Goal: Task Accomplishment & Management: Use online tool/utility

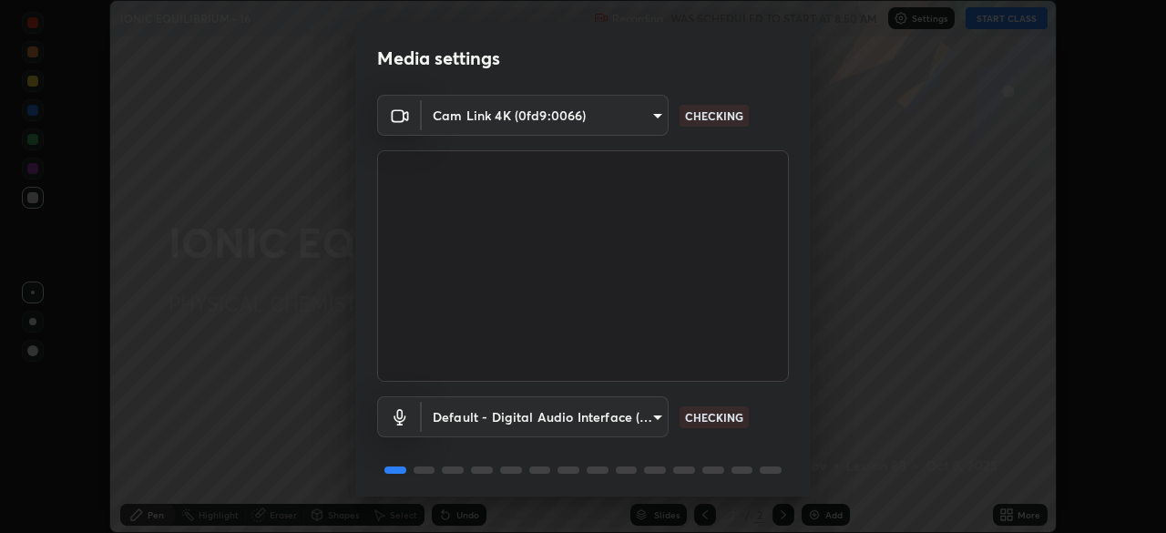
scroll to position [65, 0]
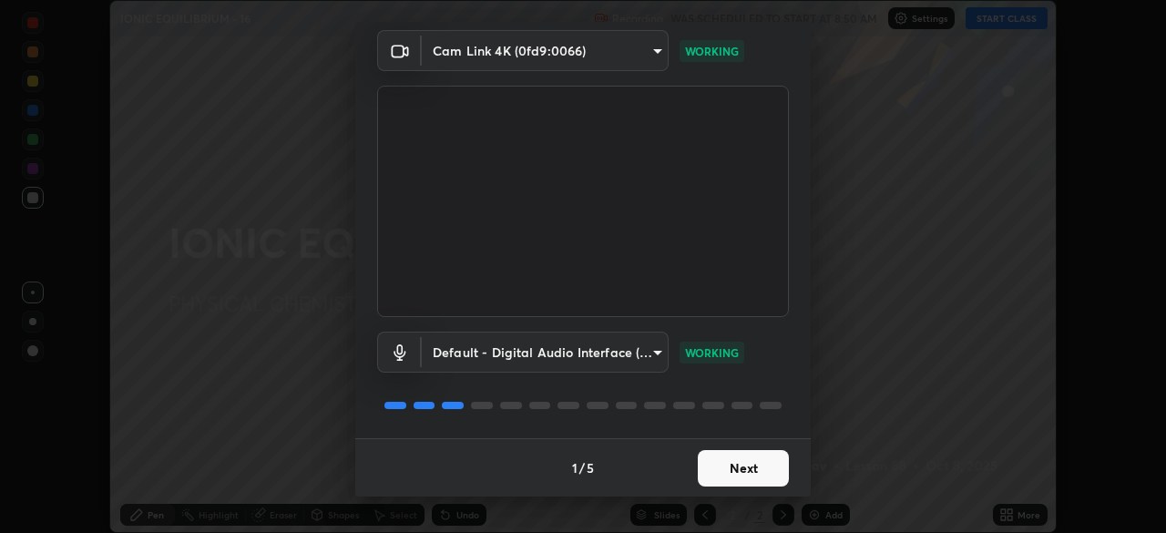
click at [722, 467] on button "Next" at bounding box center [743, 468] width 91 height 36
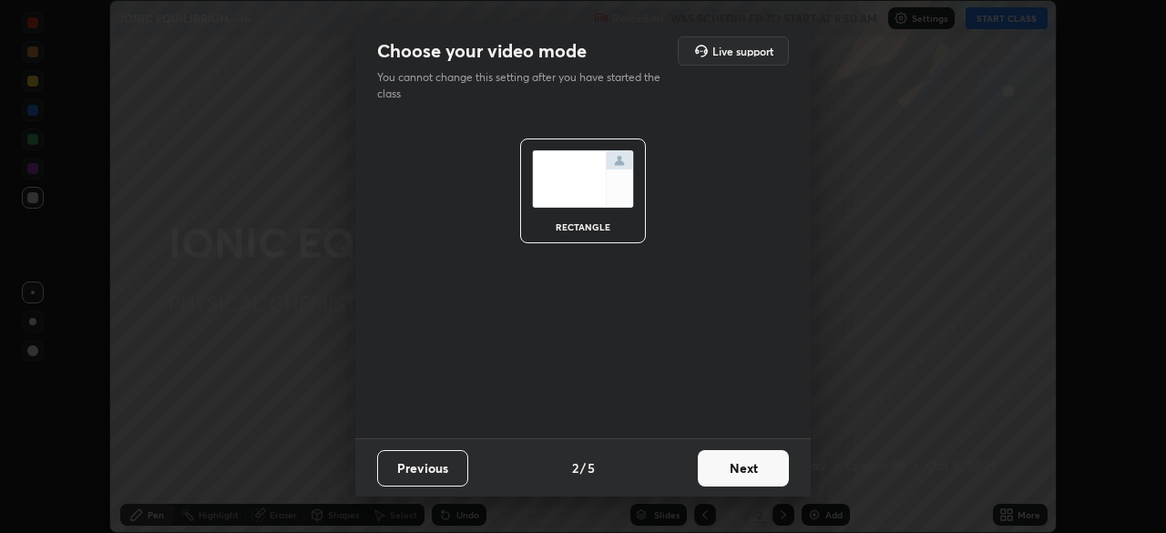
click at [732, 473] on button "Next" at bounding box center [743, 468] width 91 height 36
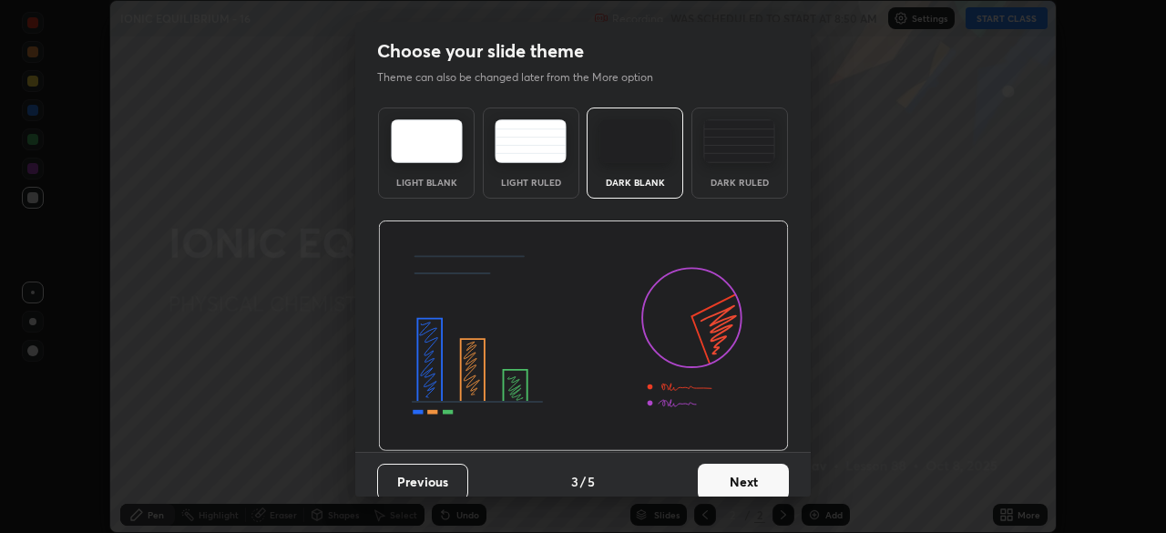
click at [753, 473] on button "Next" at bounding box center [743, 482] width 91 height 36
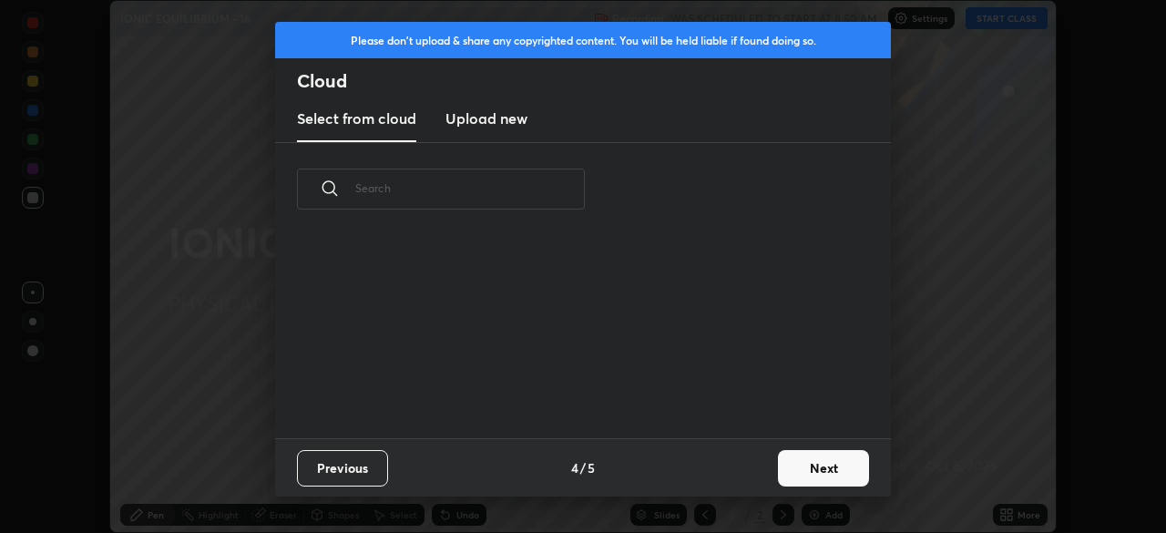
click at [781, 467] on button "Next" at bounding box center [823, 468] width 91 height 36
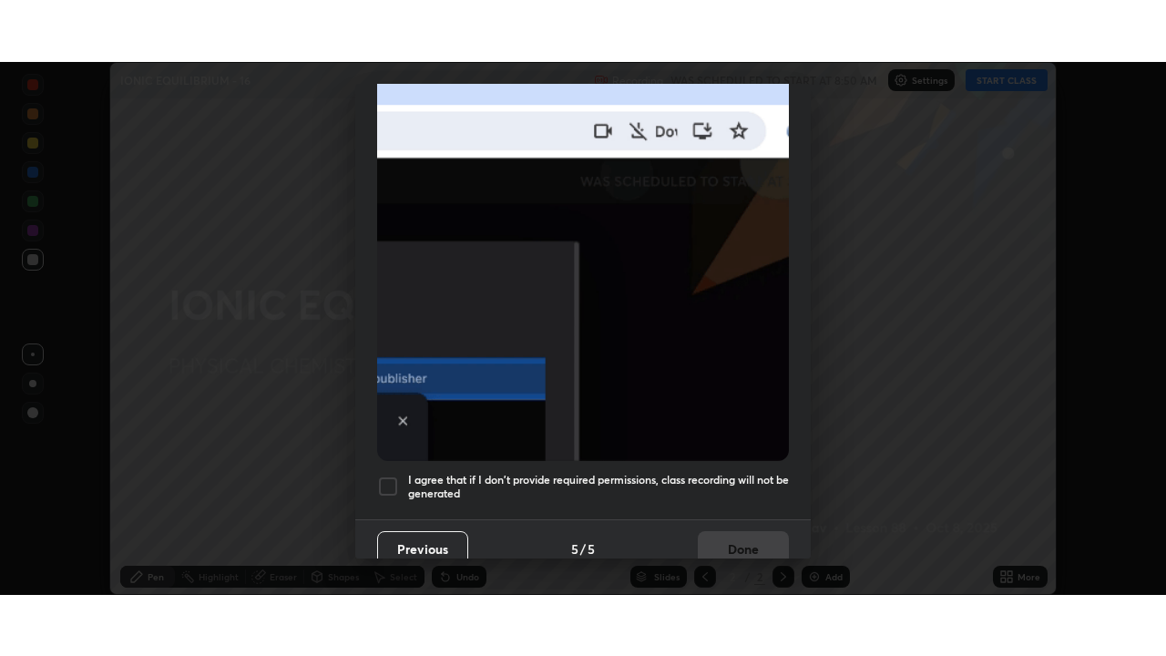
scroll to position [436, 0]
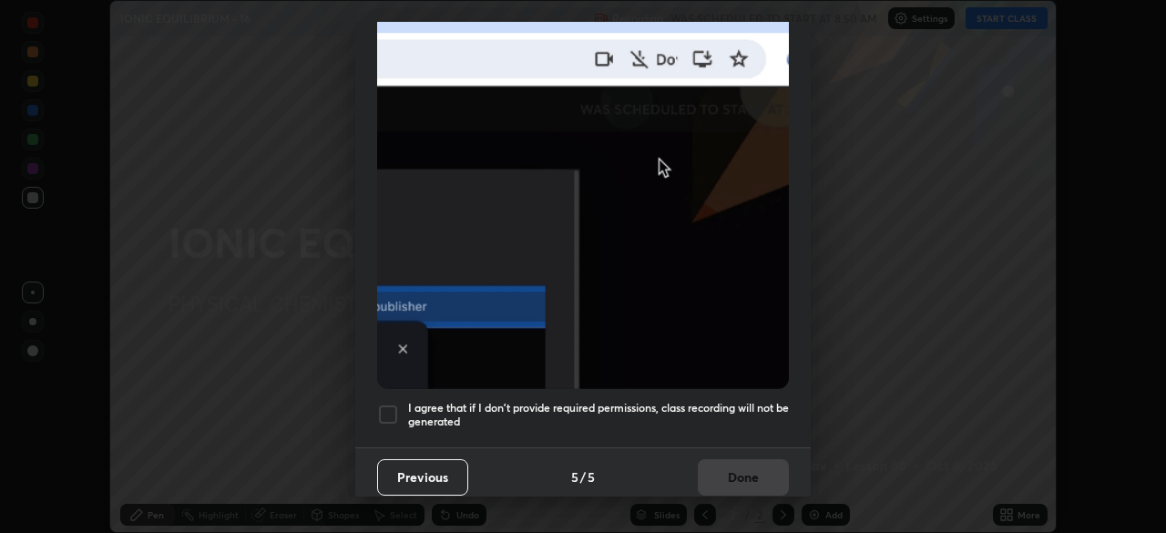
click at [655, 401] on h5 "I agree that if I don't provide required permissions, class recording will not …" at bounding box center [598, 415] width 381 height 28
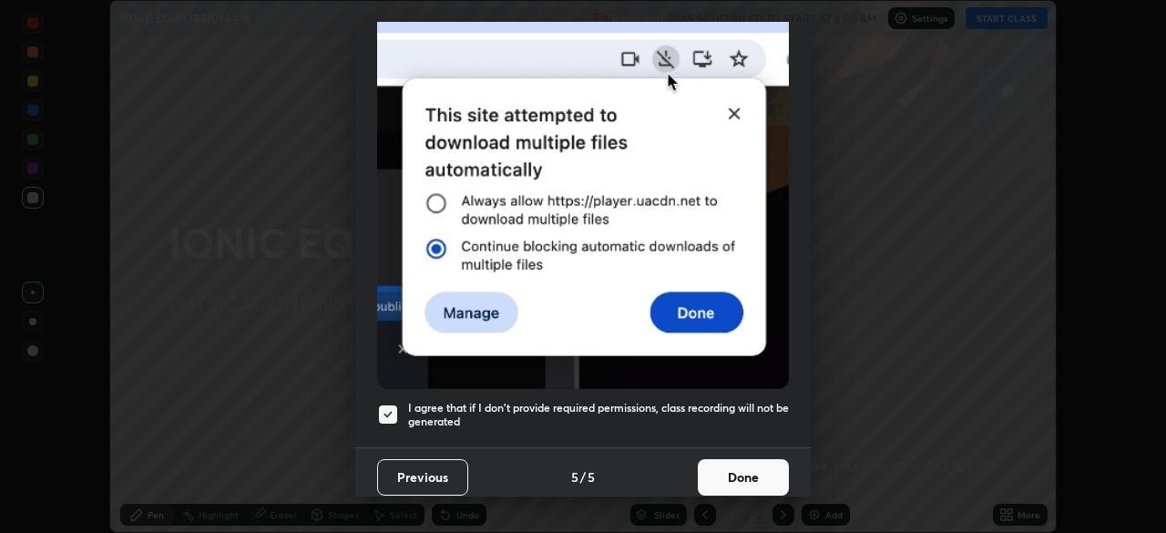
click at [732, 462] on button "Done" at bounding box center [743, 477] width 91 height 36
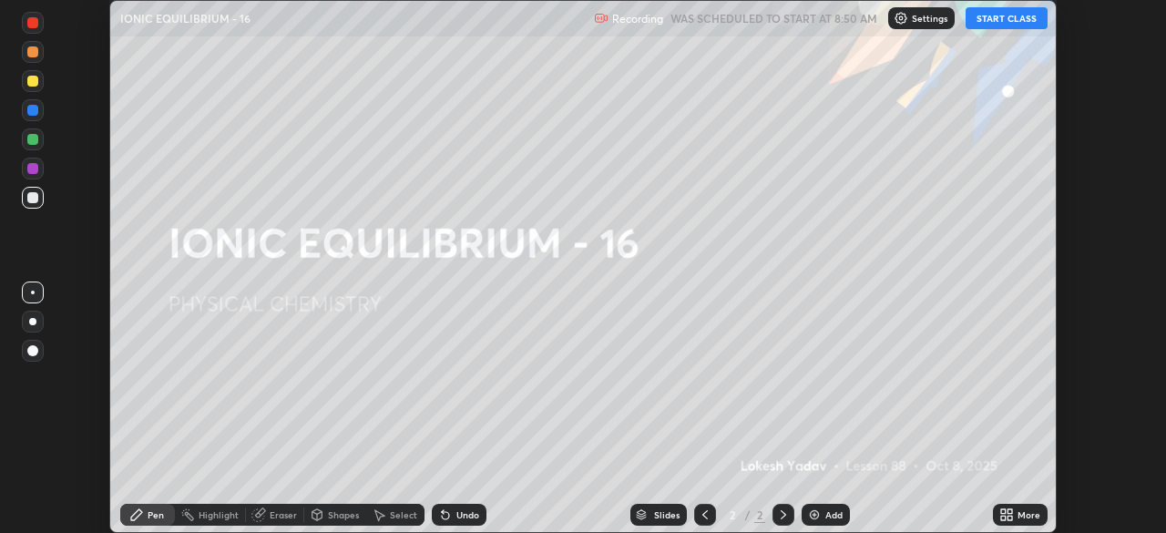
click at [988, 21] on button "START CLASS" at bounding box center [1007, 18] width 82 height 22
click at [1020, 511] on div "More" at bounding box center [1029, 514] width 23 height 9
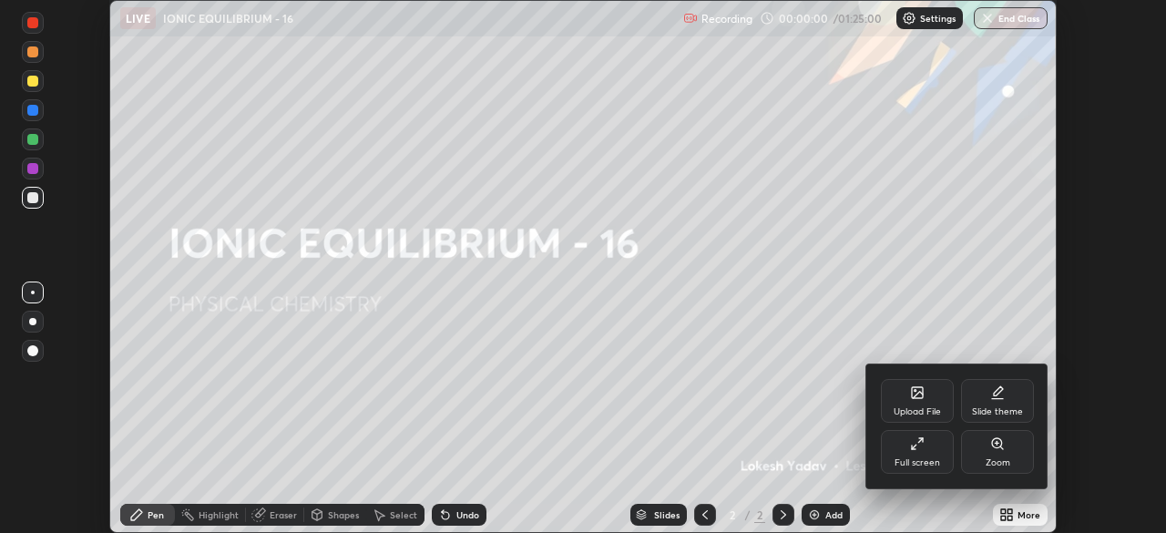
click at [923, 446] on icon at bounding box center [917, 443] width 15 height 15
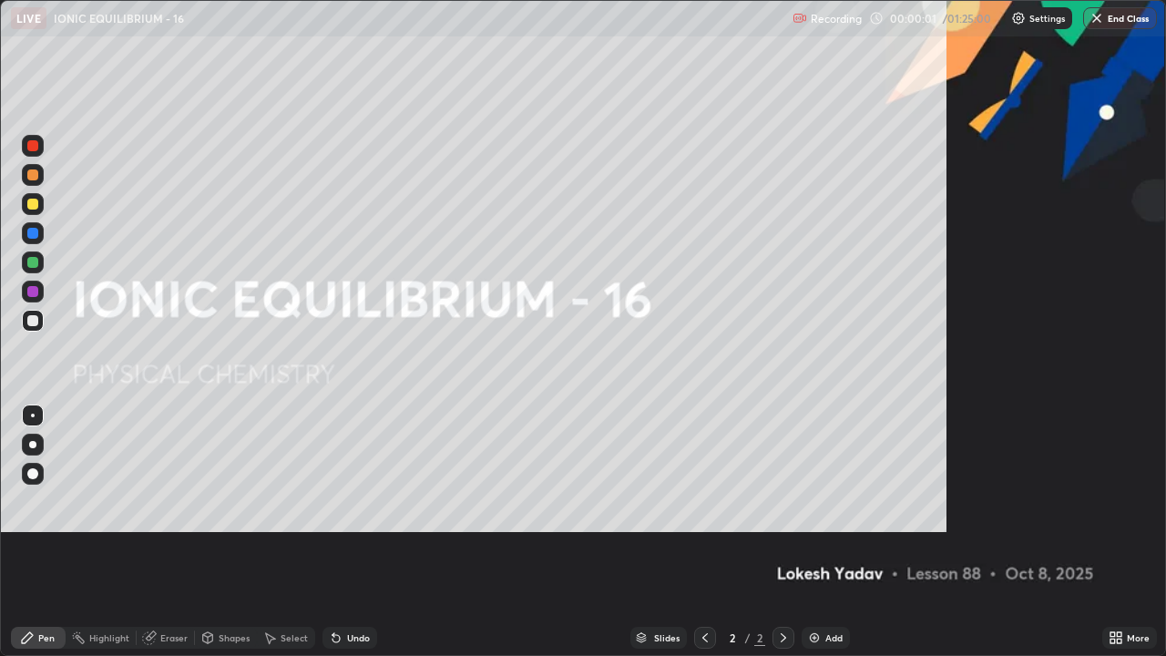
scroll to position [656, 1166]
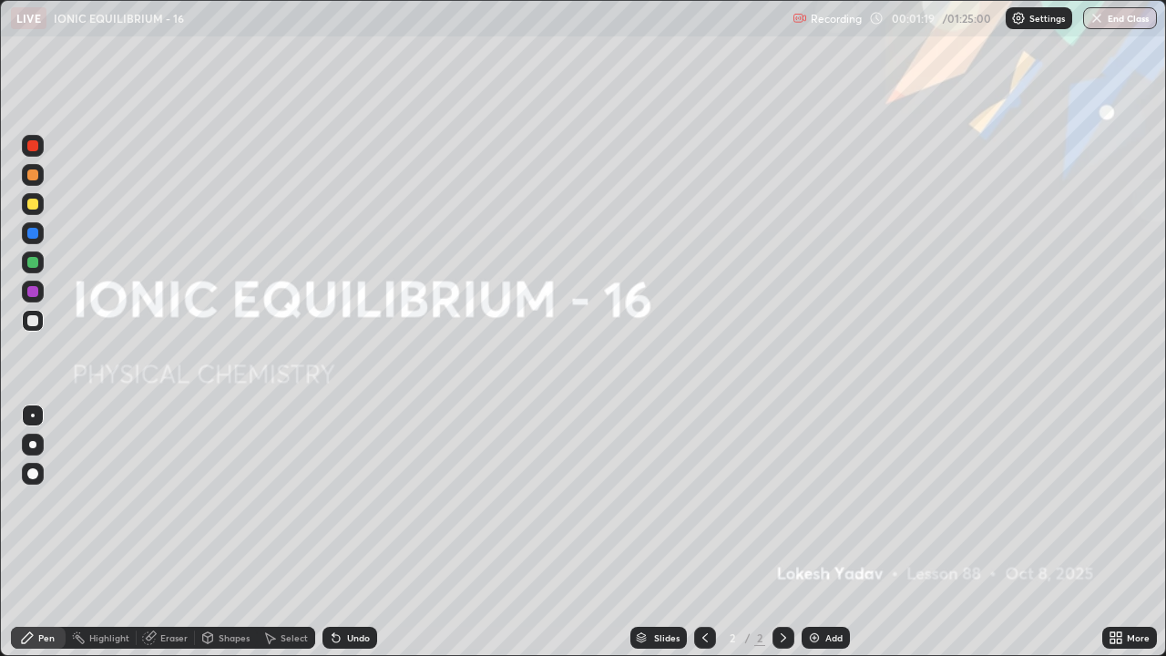
click at [819, 532] on img at bounding box center [814, 638] width 15 height 15
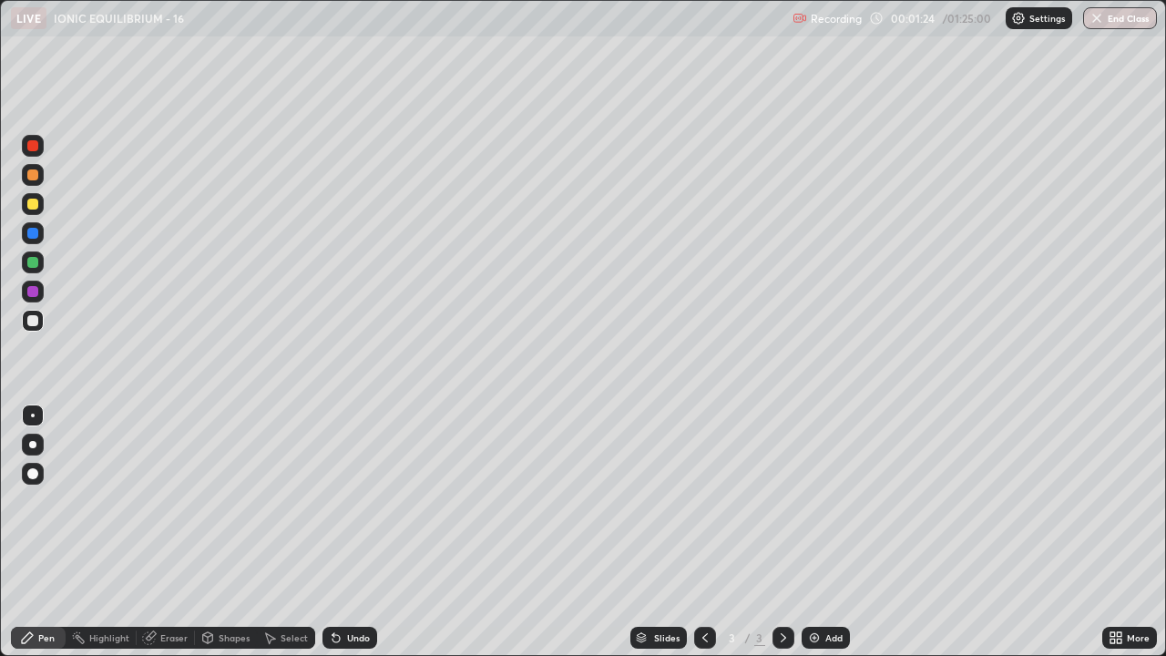
click at [36, 205] on div at bounding box center [32, 204] width 11 height 11
click at [36, 321] on div at bounding box center [32, 320] width 11 height 11
click at [34, 206] on div at bounding box center [32, 204] width 11 height 11
click at [347, 532] on div "Undo" at bounding box center [358, 637] width 23 height 9
click at [34, 325] on div at bounding box center [32, 320] width 11 height 11
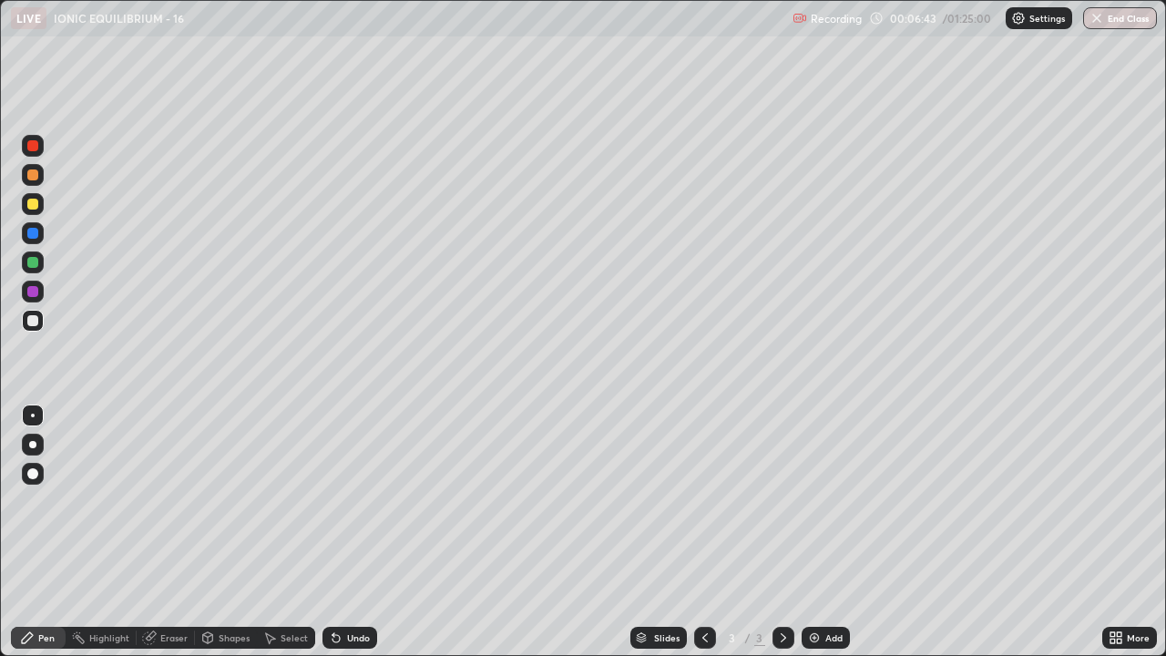
click at [34, 205] on div at bounding box center [32, 204] width 11 height 11
click at [38, 331] on div at bounding box center [33, 320] width 22 height 29
click at [293, 532] on div "Select" at bounding box center [286, 638] width 58 height 22
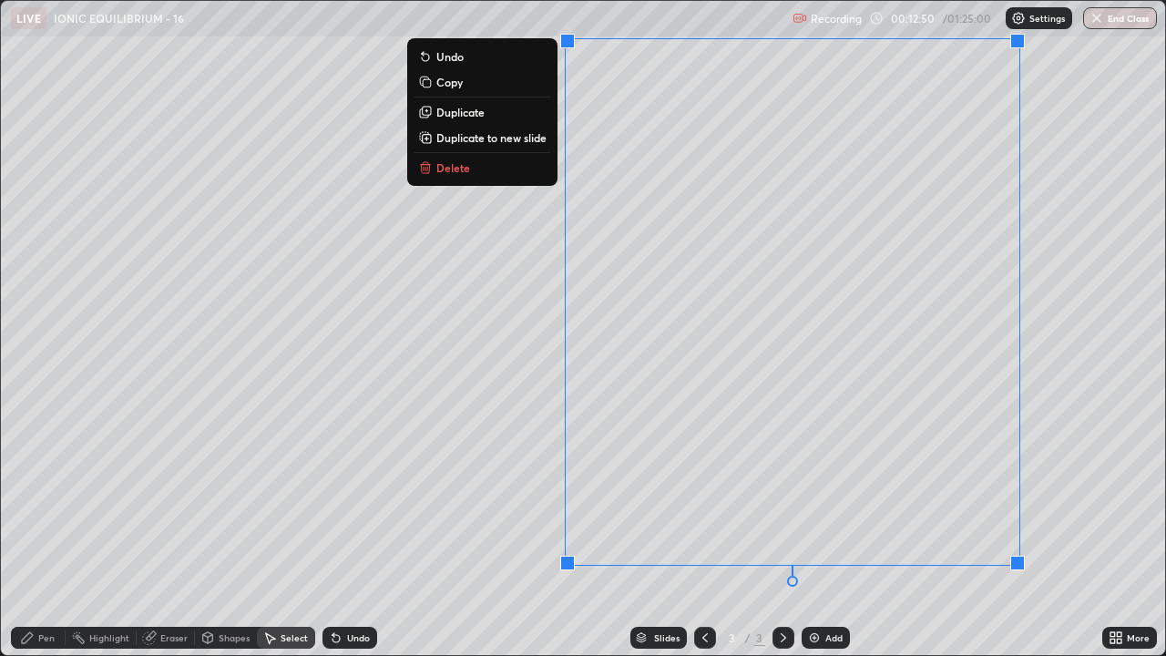
click at [540, 146] on button "Duplicate to new slide" at bounding box center [483, 138] width 136 height 22
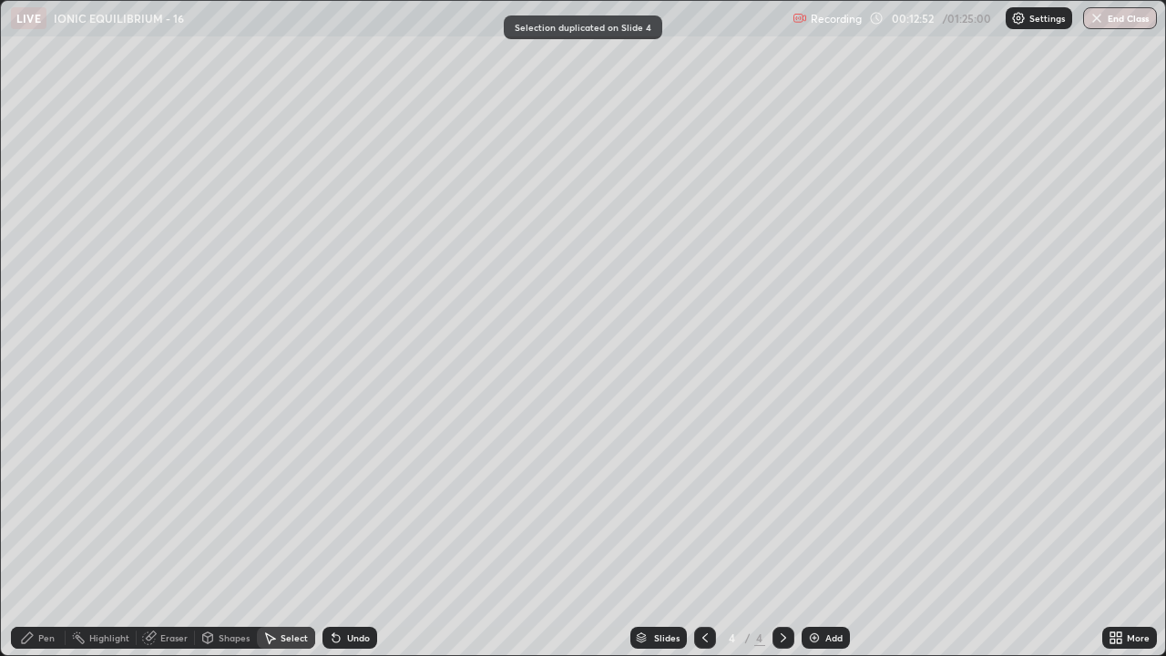
click at [36, 532] on div "Pen" at bounding box center [38, 638] width 55 height 22
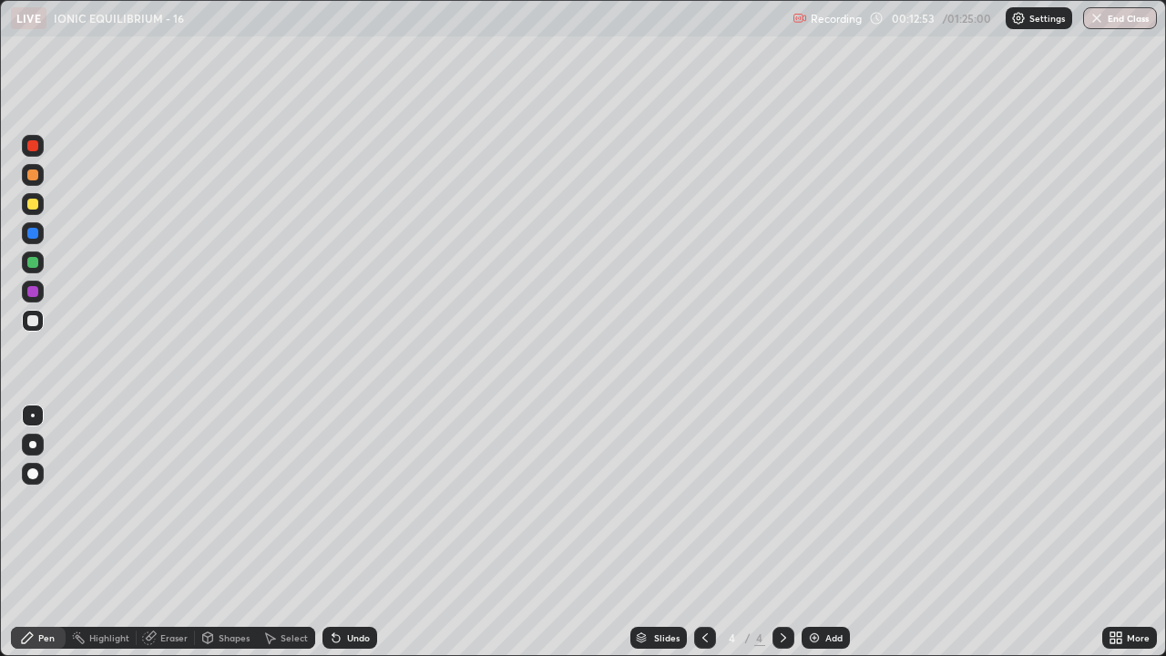
click at [35, 204] on div at bounding box center [32, 204] width 11 height 11
click at [34, 321] on div at bounding box center [32, 320] width 11 height 11
click at [352, 532] on div "Undo" at bounding box center [350, 638] width 55 height 22
click at [343, 532] on div "Undo" at bounding box center [350, 638] width 55 height 22
click at [340, 532] on icon at bounding box center [336, 638] width 15 height 15
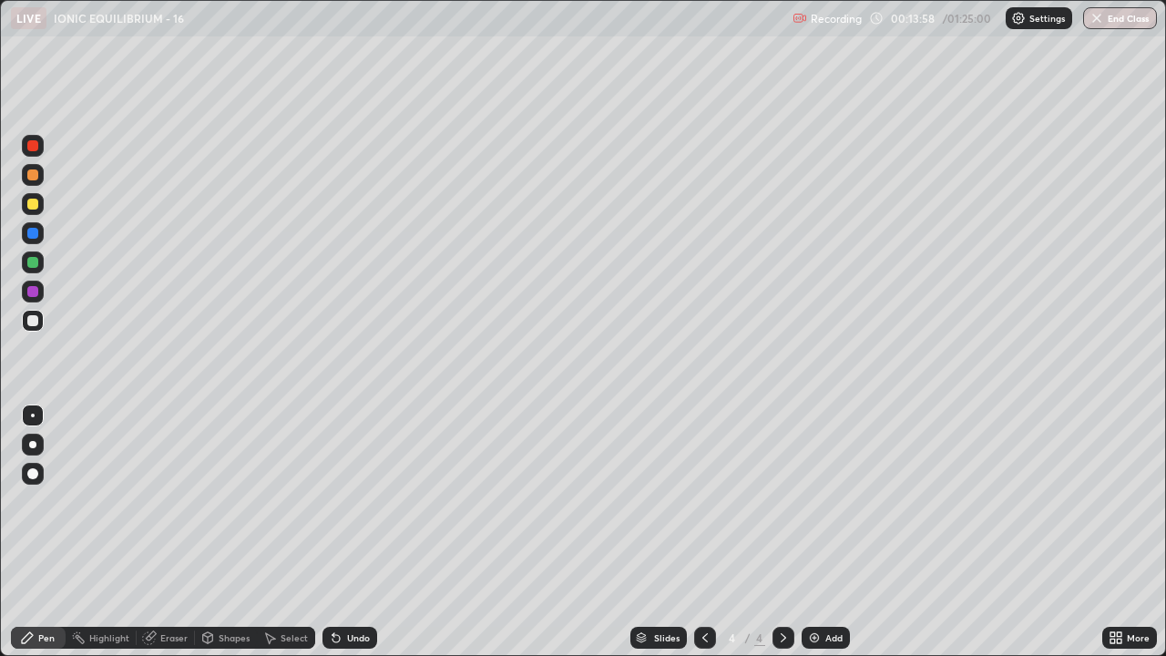
click at [339, 532] on icon at bounding box center [336, 638] width 15 height 15
click at [336, 532] on icon at bounding box center [336, 638] width 7 height 7
click at [341, 532] on div "Undo" at bounding box center [350, 638] width 55 height 22
click at [287, 532] on div "Select" at bounding box center [294, 637] width 27 height 9
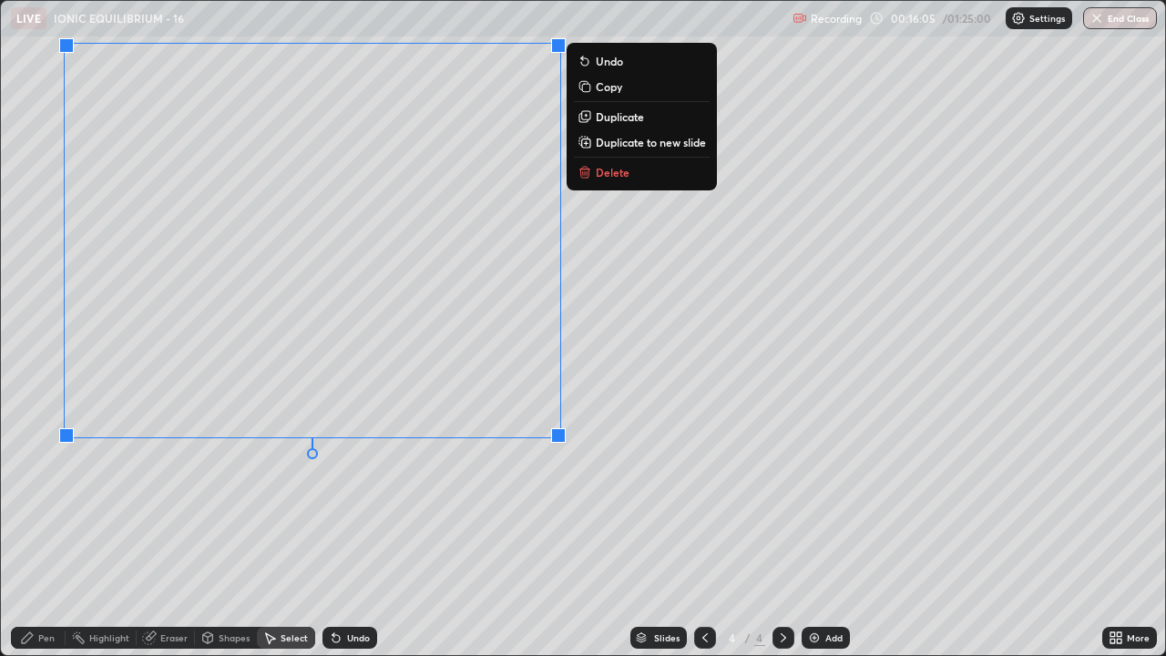
click at [626, 143] on p "Duplicate to new slide" at bounding box center [651, 142] width 110 height 15
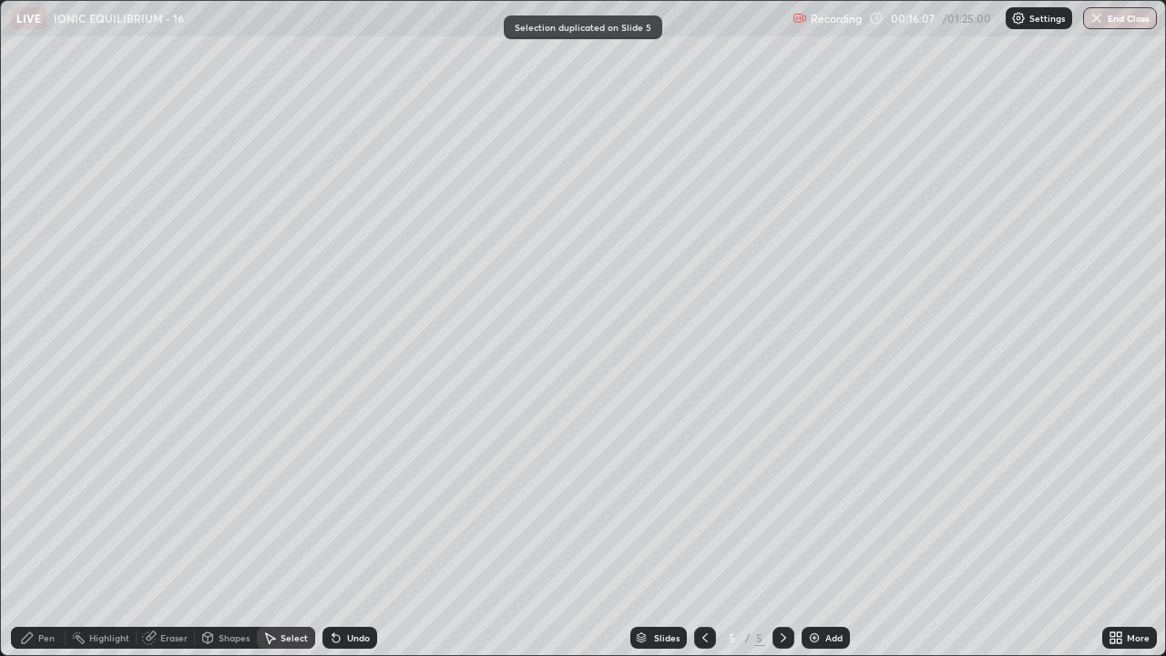
click at [36, 532] on div "Pen" at bounding box center [38, 638] width 55 height 22
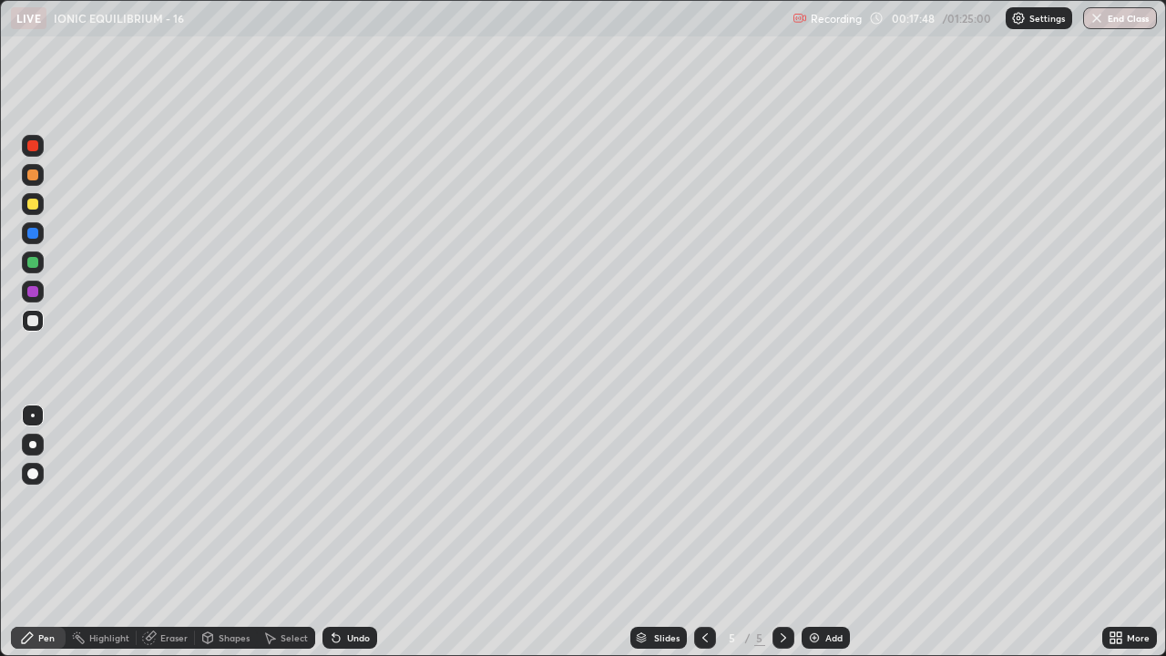
click at [33, 234] on div at bounding box center [32, 233] width 11 height 11
click at [24, 284] on div at bounding box center [33, 292] width 22 height 22
click at [30, 323] on div at bounding box center [32, 320] width 11 height 11
click at [33, 291] on div at bounding box center [32, 291] width 11 height 11
click at [28, 259] on div at bounding box center [32, 262] width 11 height 11
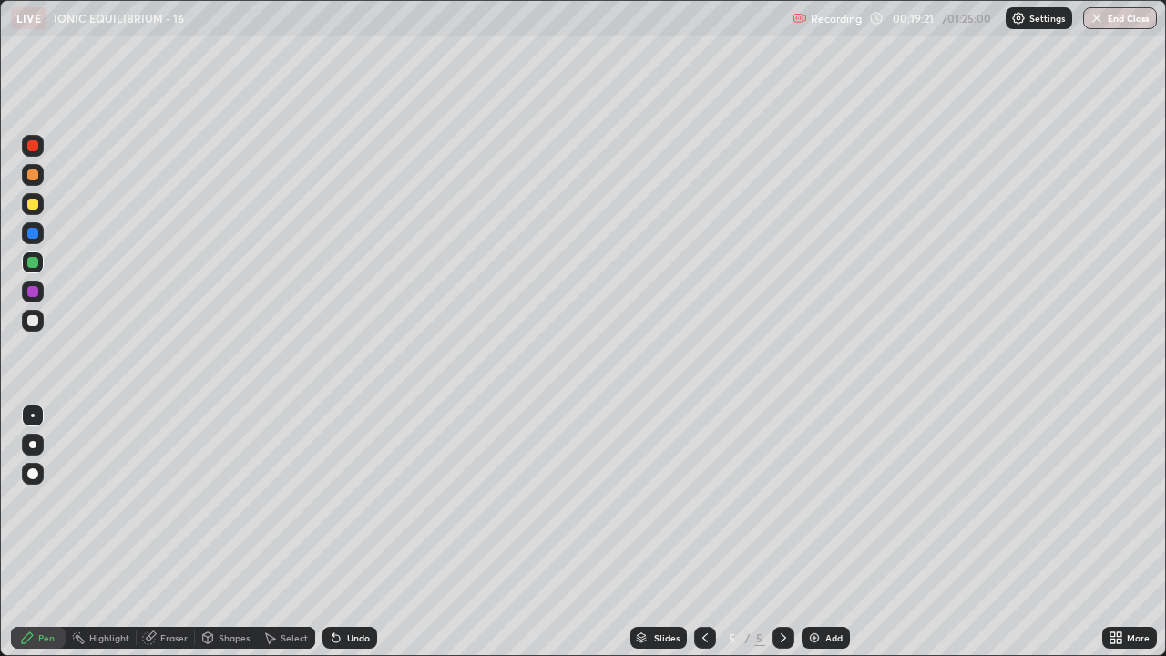
click at [34, 175] on div at bounding box center [32, 174] width 11 height 11
click at [33, 322] on div at bounding box center [32, 320] width 11 height 11
click at [31, 207] on div at bounding box center [32, 204] width 11 height 11
click at [34, 232] on div at bounding box center [32, 233] width 11 height 11
click at [34, 176] on div at bounding box center [32, 174] width 11 height 11
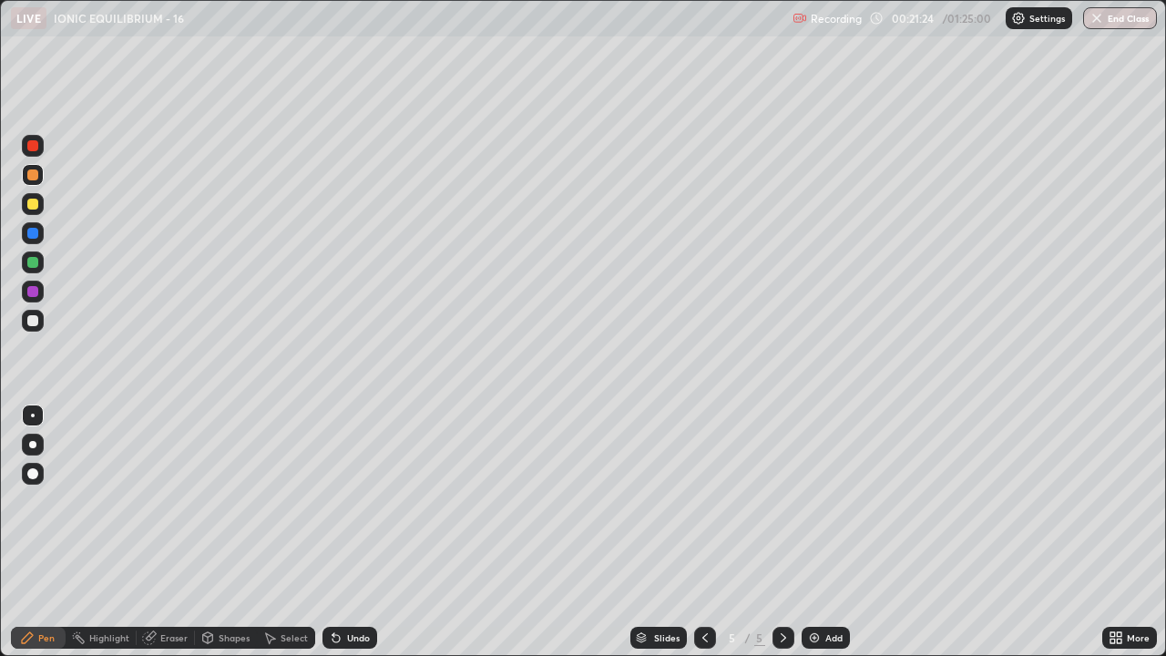
click at [355, 532] on div "Undo" at bounding box center [358, 637] width 23 height 9
click at [34, 321] on div at bounding box center [32, 320] width 11 height 11
click at [279, 532] on div "Select" at bounding box center [286, 638] width 58 height 22
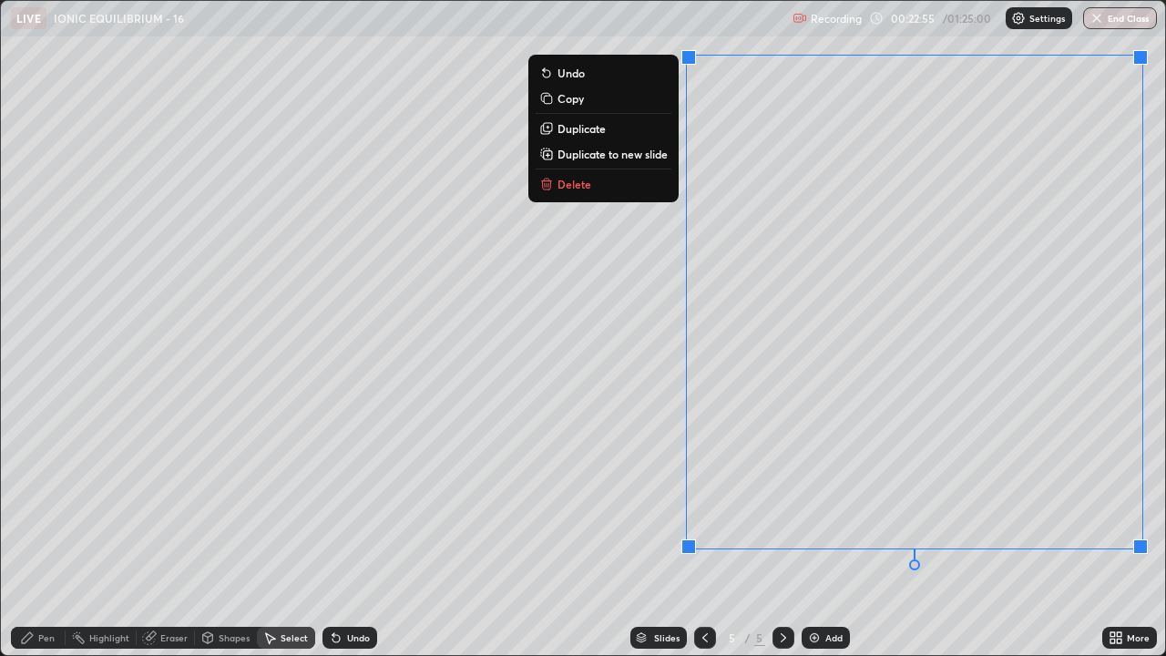
click at [661, 152] on p "Duplicate to new slide" at bounding box center [613, 154] width 110 height 15
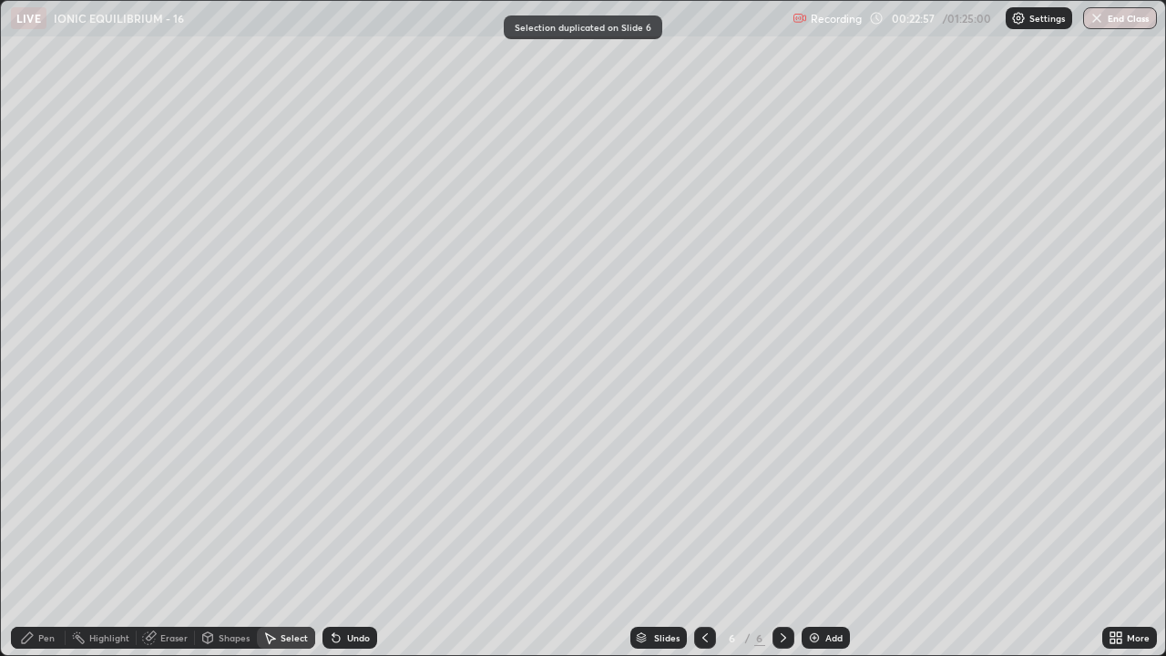
click at [43, 532] on div "Pen" at bounding box center [46, 637] width 16 height 9
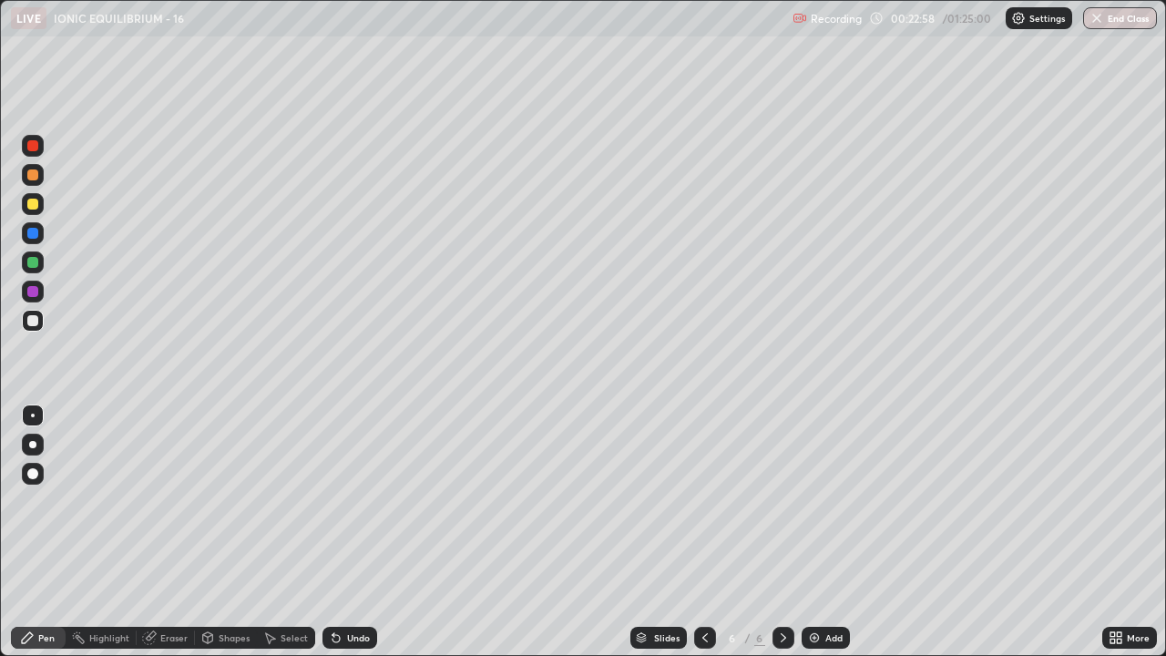
click at [32, 323] on div at bounding box center [32, 320] width 11 height 11
click at [34, 204] on div at bounding box center [32, 204] width 11 height 11
click at [36, 321] on div at bounding box center [32, 320] width 11 height 11
click at [334, 532] on icon at bounding box center [336, 638] width 7 height 7
click at [337, 532] on icon at bounding box center [336, 638] width 15 height 15
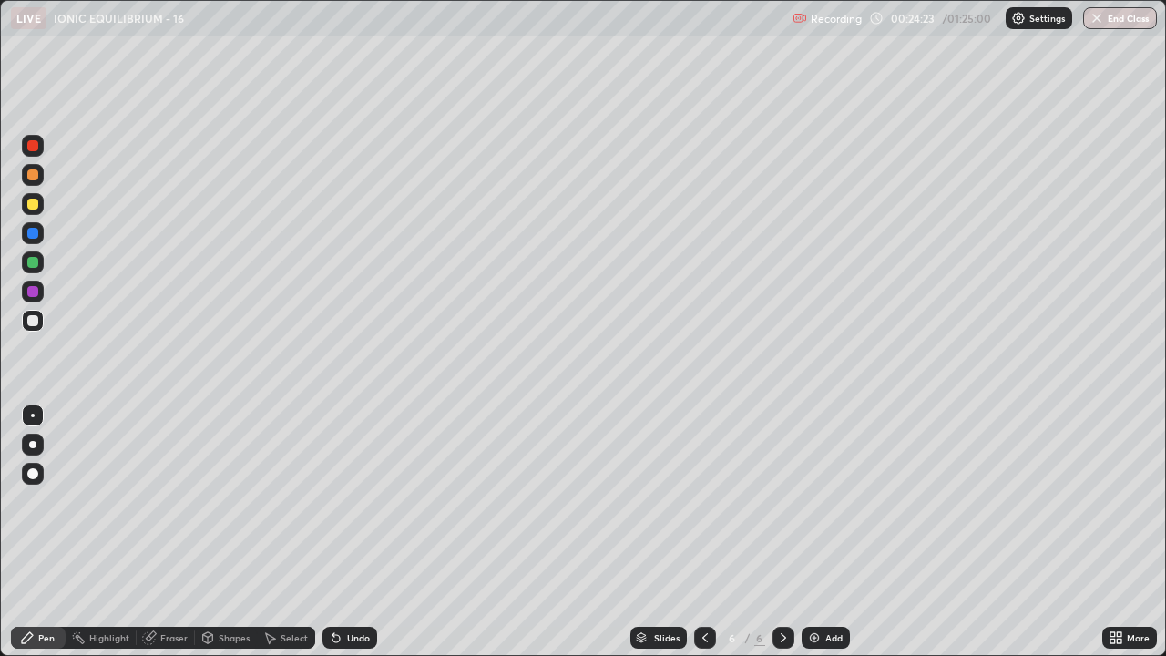
click at [337, 532] on icon at bounding box center [336, 638] width 7 height 7
click at [334, 532] on icon at bounding box center [336, 638] width 7 height 7
click at [33, 293] on div at bounding box center [32, 291] width 11 height 11
click at [34, 267] on div at bounding box center [32, 262] width 11 height 11
click at [31, 206] on div at bounding box center [32, 204] width 11 height 11
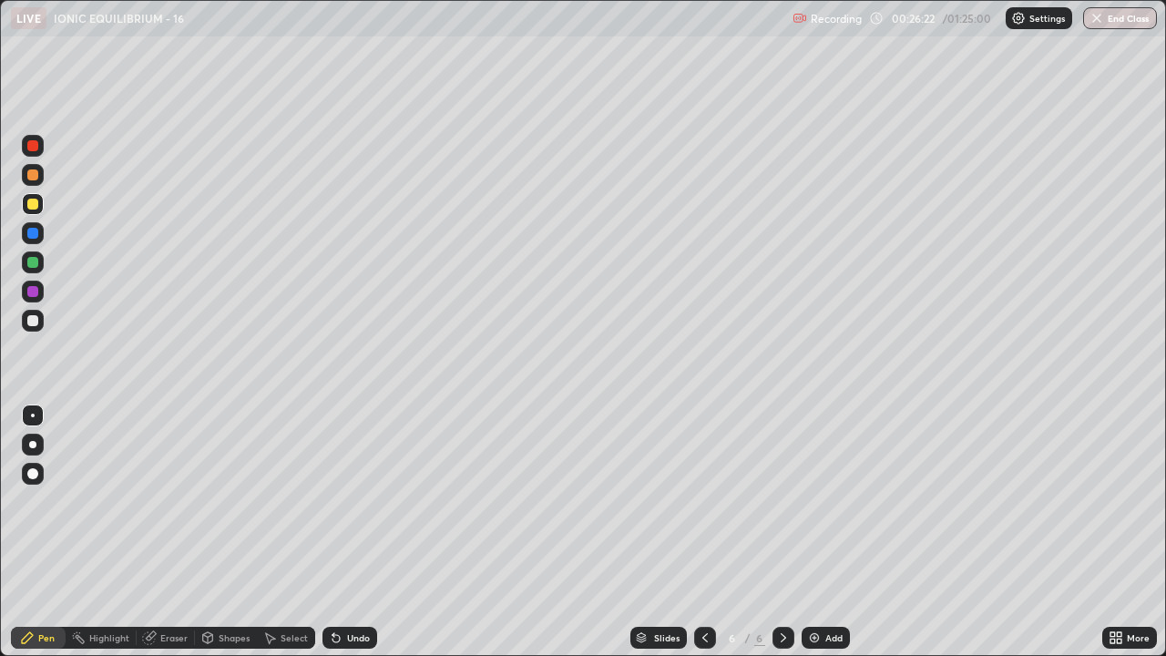
click at [703, 532] on icon at bounding box center [705, 637] width 5 height 9
click at [783, 532] on icon at bounding box center [783, 637] width 5 height 9
click at [281, 532] on div "Select" at bounding box center [294, 637] width 27 height 9
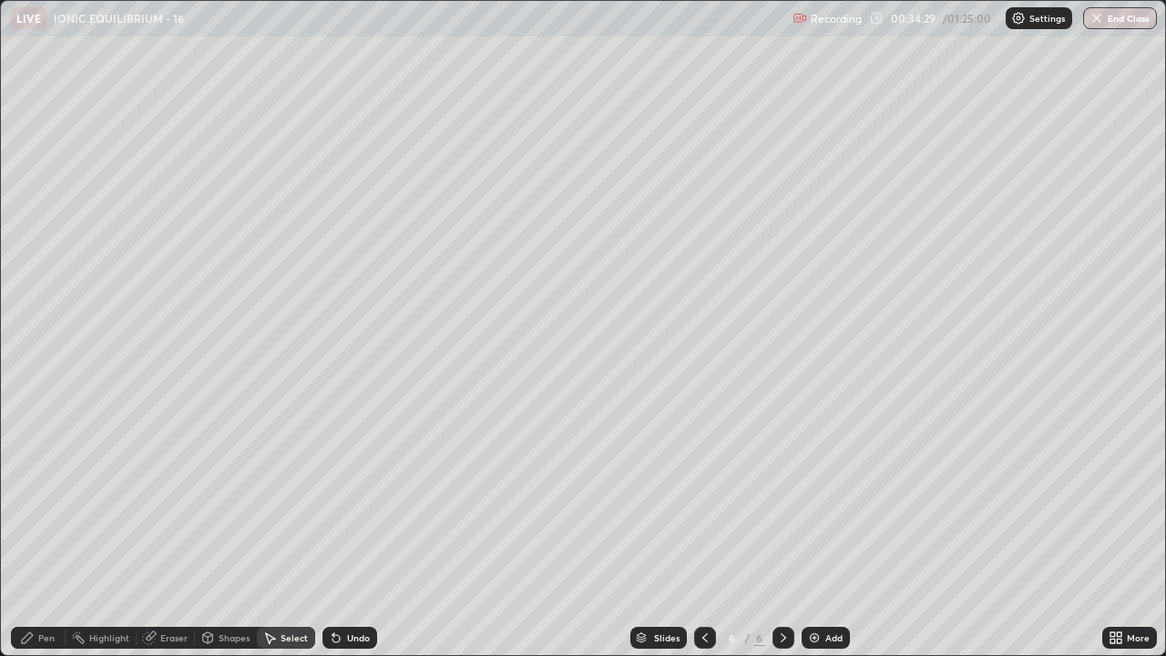
click at [32, 532] on div "Pen" at bounding box center [38, 638] width 55 height 22
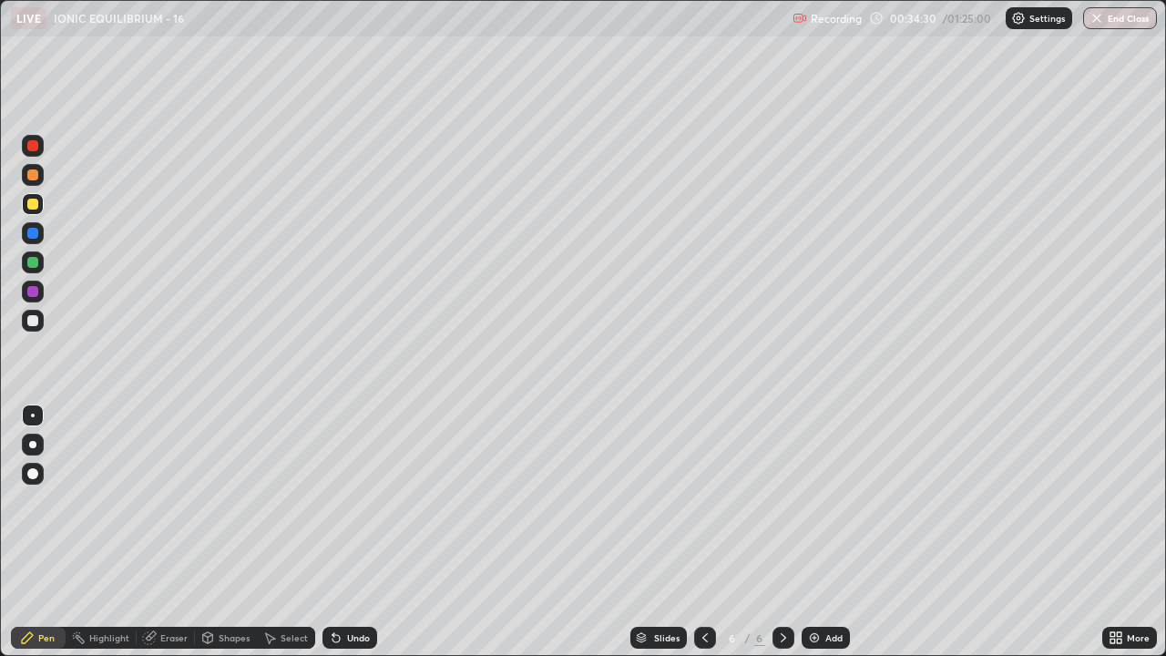
click at [35, 257] on div at bounding box center [32, 262] width 11 height 11
click at [287, 532] on div "Select" at bounding box center [294, 637] width 27 height 9
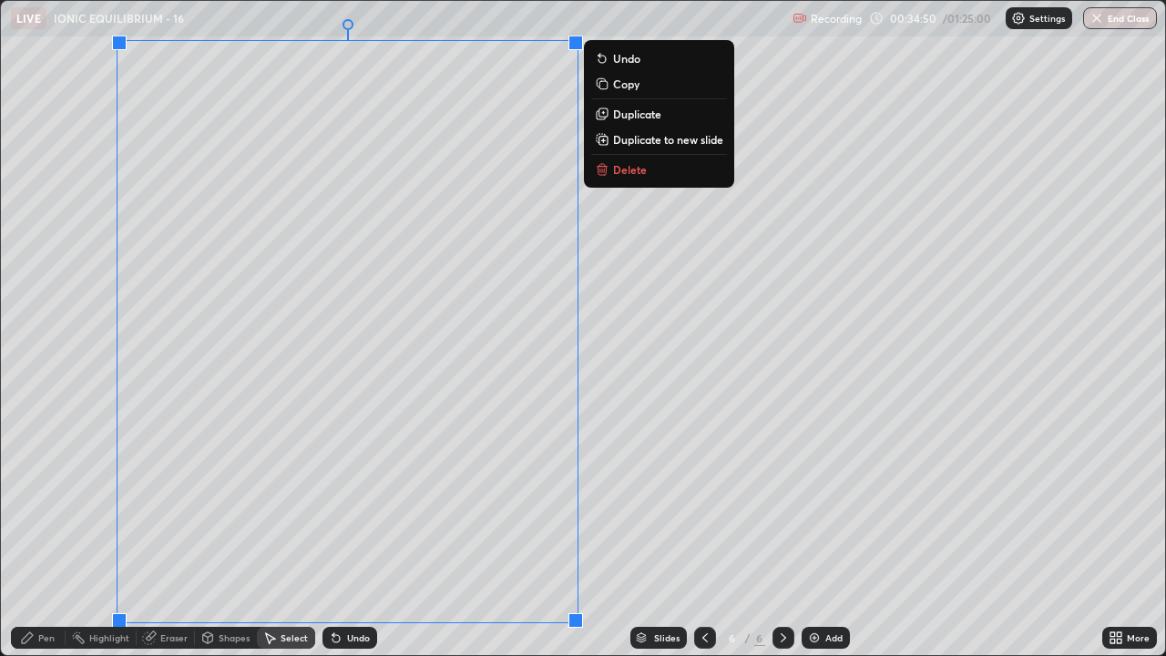
click at [662, 144] on p "Duplicate to new slide" at bounding box center [668, 139] width 110 height 15
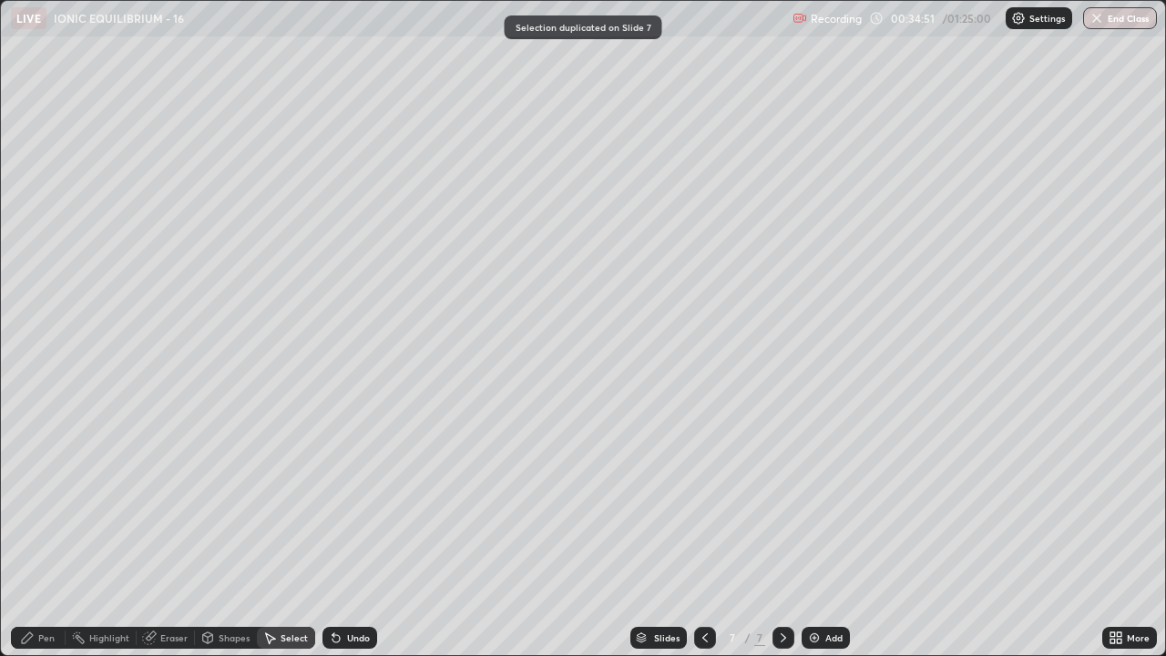
click at [47, 532] on div "Pen" at bounding box center [46, 637] width 16 height 9
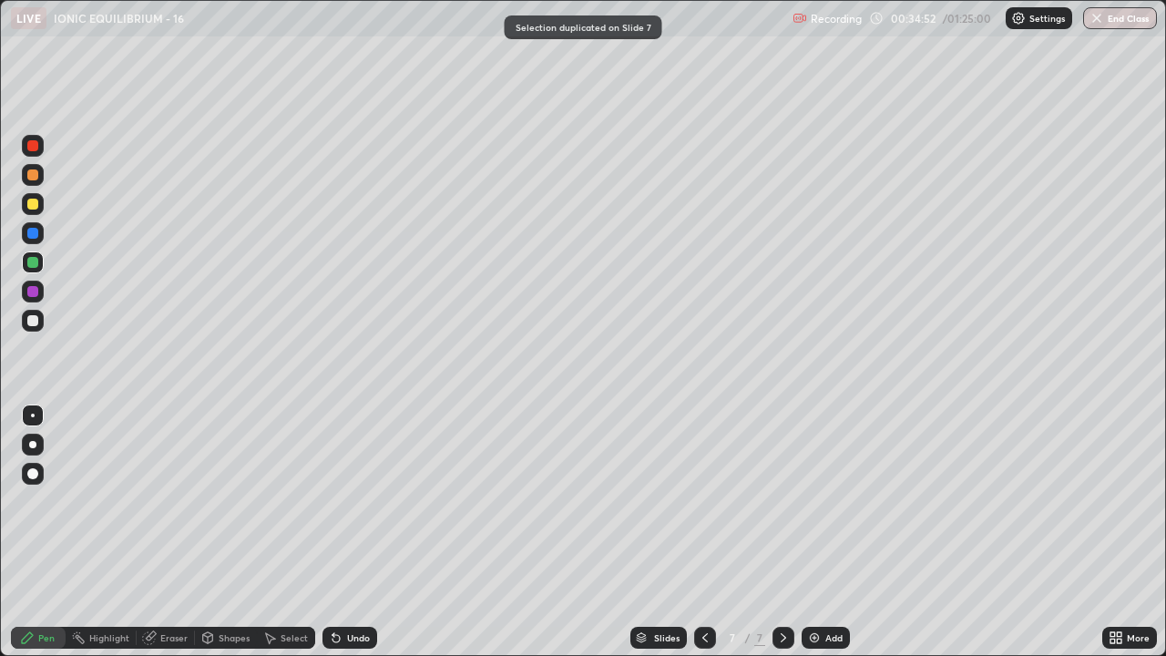
click at [30, 204] on div at bounding box center [32, 204] width 11 height 11
click at [818, 532] on img at bounding box center [814, 638] width 15 height 15
click at [225, 532] on div "Shapes" at bounding box center [234, 637] width 31 height 9
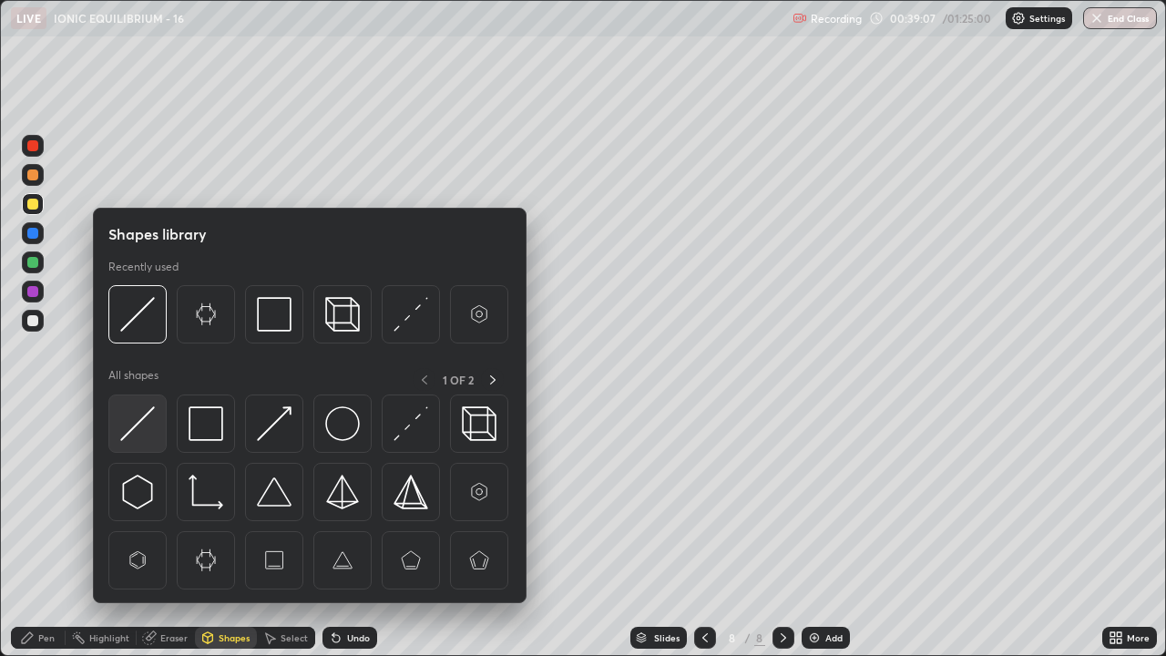
click at [141, 412] on img at bounding box center [137, 423] width 35 height 35
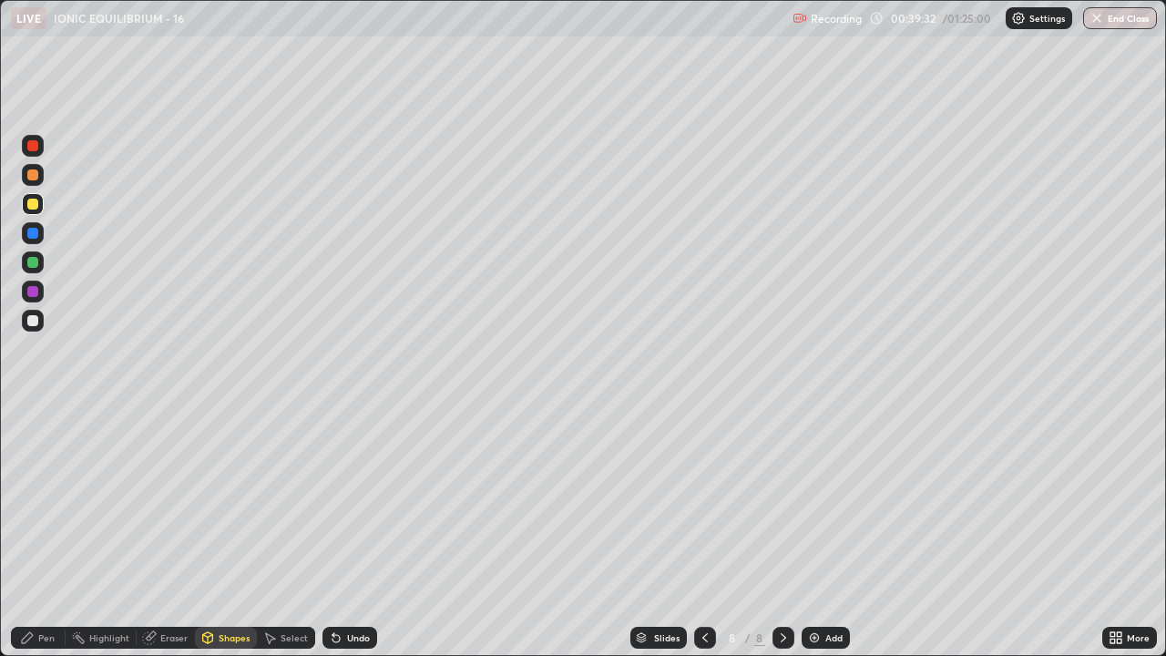
click at [36, 320] on div at bounding box center [32, 320] width 11 height 11
click at [33, 264] on div at bounding box center [32, 262] width 11 height 11
click at [334, 532] on icon at bounding box center [336, 638] width 7 height 7
click at [31, 532] on icon at bounding box center [27, 638] width 15 height 15
click at [33, 322] on div at bounding box center [32, 320] width 11 height 11
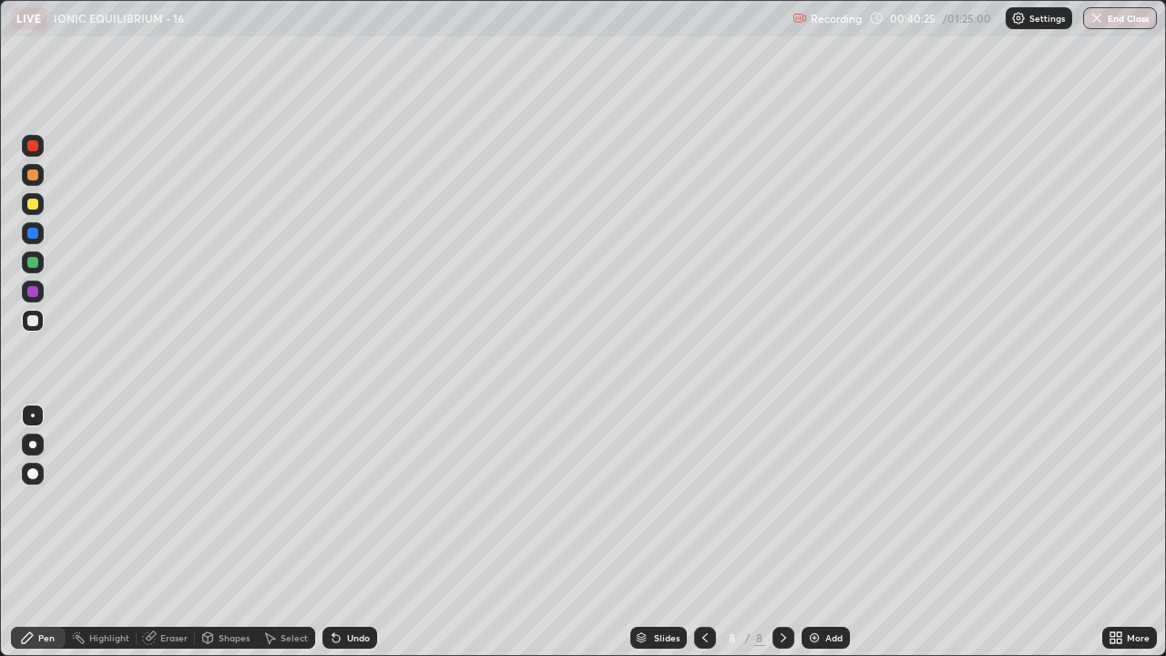
click at [219, 532] on div "Shapes" at bounding box center [234, 637] width 31 height 9
click at [34, 324] on div at bounding box center [32, 320] width 11 height 11
click at [336, 532] on icon at bounding box center [336, 638] width 7 height 7
click at [346, 532] on div "Undo" at bounding box center [350, 638] width 55 height 22
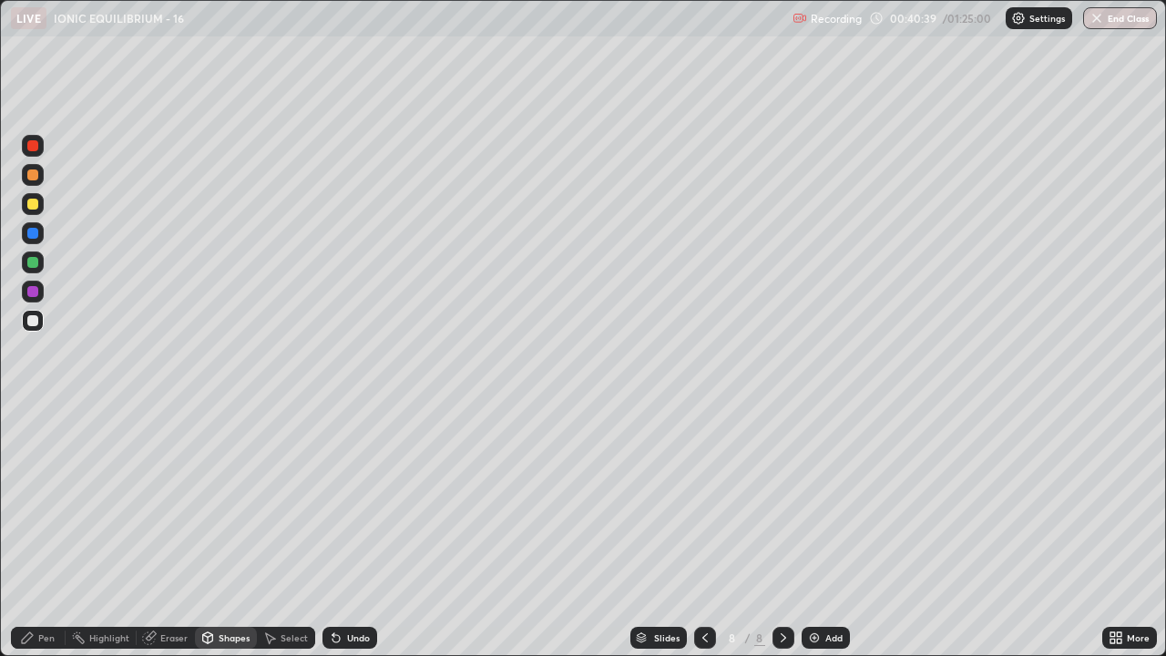
click at [42, 532] on div "Pen" at bounding box center [38, 638] width 55 height 22
click at [231, 532] on div "Shapes" at bounding box center [234, 637] width 31 height 9
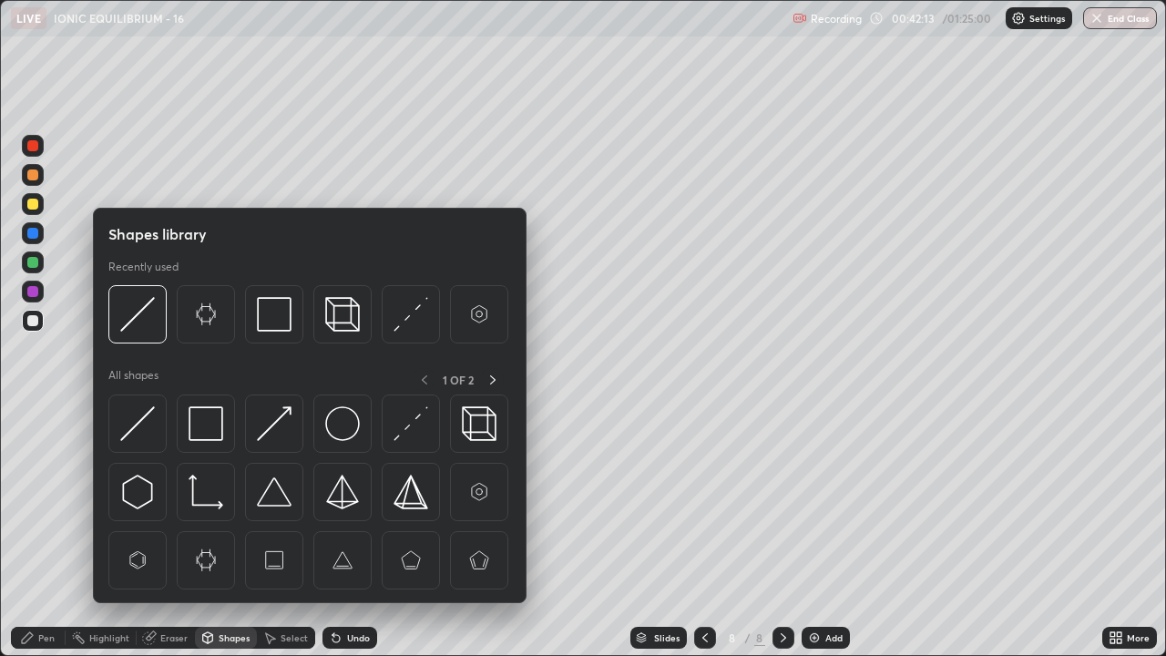
click at [51, 532] on div "Pen" at bounding box center [46, 637] width 16 height 9
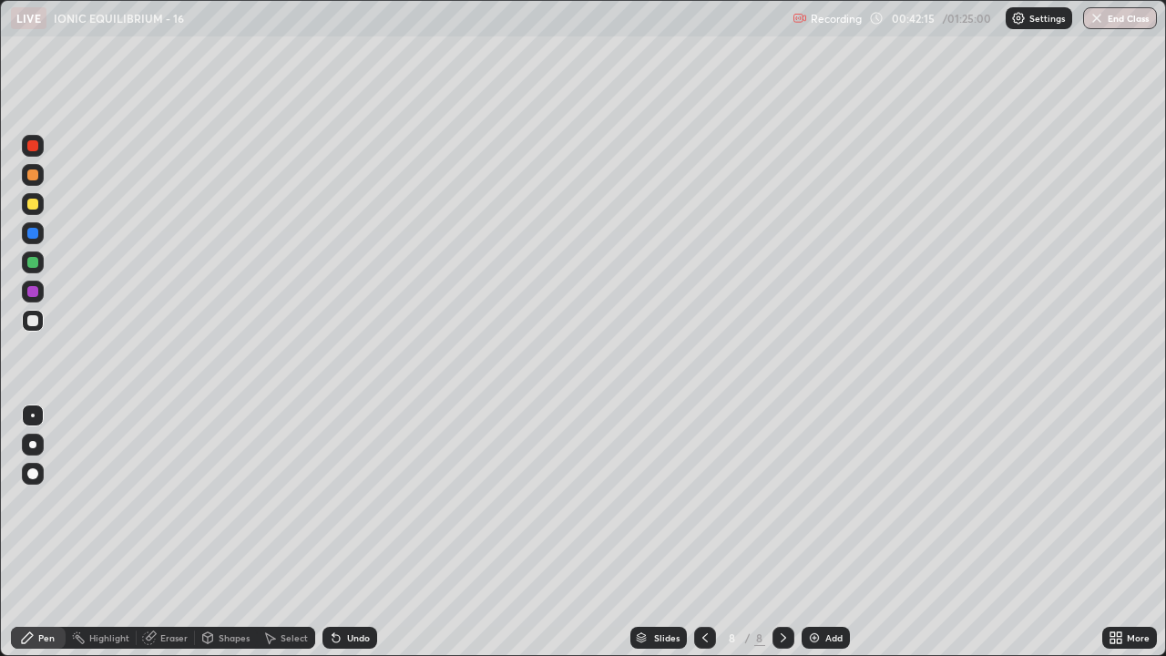
click at [36, 203] on div at bounding box center [32, 204] width 11 height 11
click at [227, 532] on div "Shapes" at bounding box center [234, 637] width 31 height 9
click at [30, 324] on div at bounding box center [32, 320] width 11 height 11
click at [341, 532] on icon at bounding box center [336, 638] width 15 height 15
click at [36, 532] on div "Pen" at bounding box center [38, 638] width 55 height 22
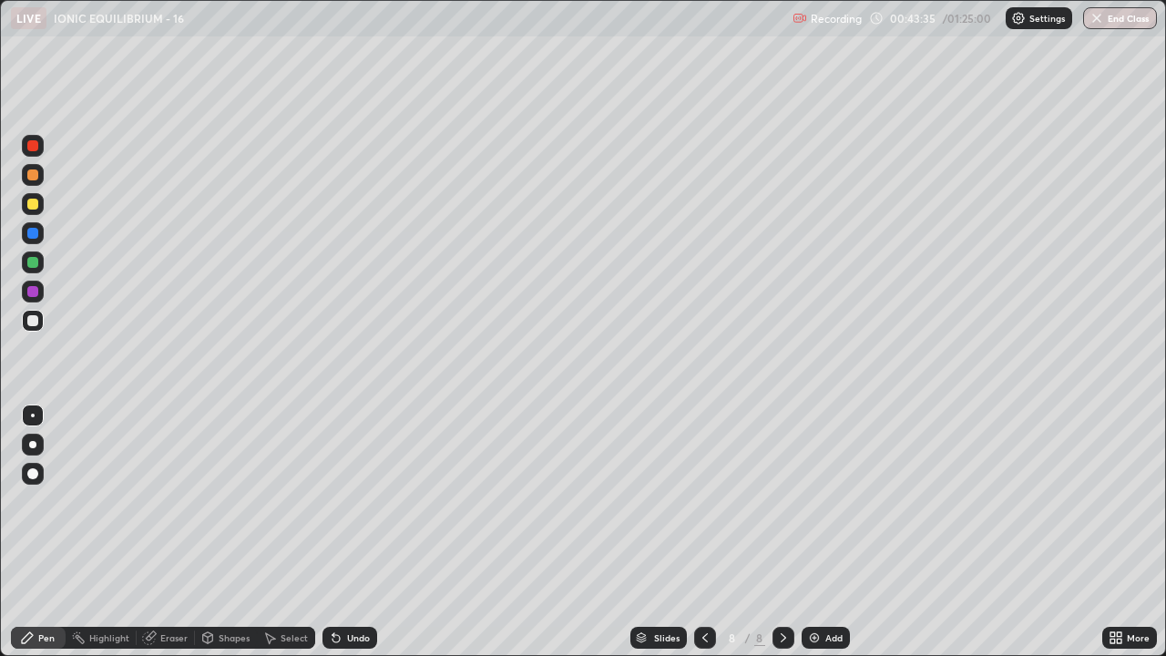
click at [27, 177] on div at bounding box center [32, 174] width 11 height 11
click at [36, 210] on div at bounding box center [33, 204] width 22 height 22
click at [216, 532] on div "Shapes" at bounding box center [226, 638] width 62 height 22
click at [41, 532] on div "Pen" at bounding box center [46, 637] width 16 height 9
click at [34, 321] on div at bounding box center [32, 320] width 11 height 11
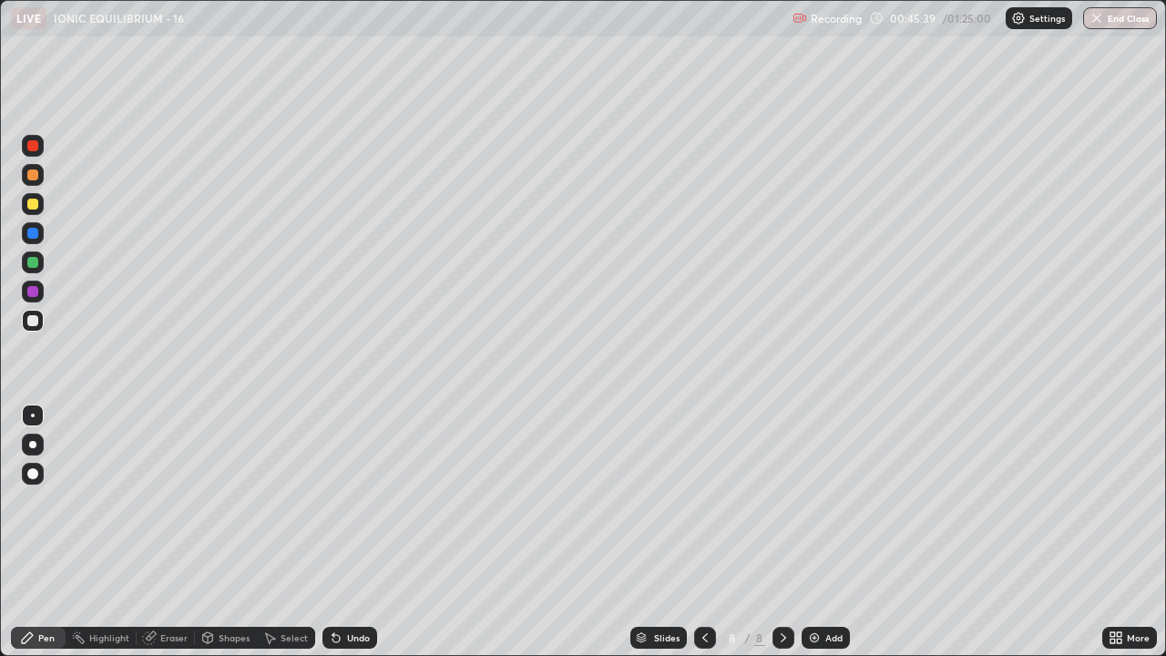
click at [36, 318] on div at bounding box center [32, 320] width 11 height 11
click at [36, 213] on div at bounding box center [33, 204] width 22 height 22
click at [224, 532] on div "Shapes" at bounding box center [234, 637] width 31 height 9
click at [38, 532] on div "Pen" at bounding box center [38, 638] width 55 height 22
click at [34, 325] on div at bounding box center [32, 320] width 11 height 11
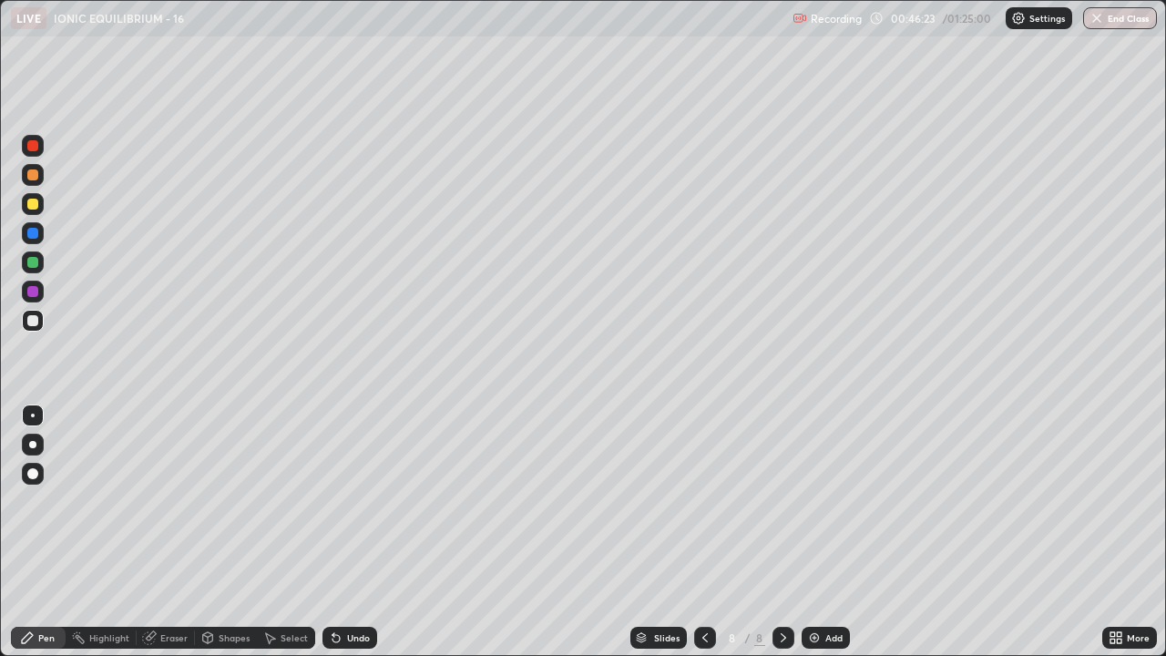
click at [336, 532] on icon at bounding box center [336, 638] width 7 height 7
click at [334, 532] on icon at bounding box center [336, 638] width 7 height 7
click at [29, 207] on div at bounding box center [32, 204] width 11 height 11
click at [219, 532] on div "Shapes" at bounding box center [234, 637] width 31 height 9
click at [42, 532] on div "Pen" at bounding box center [46, 637] width 16 height 9
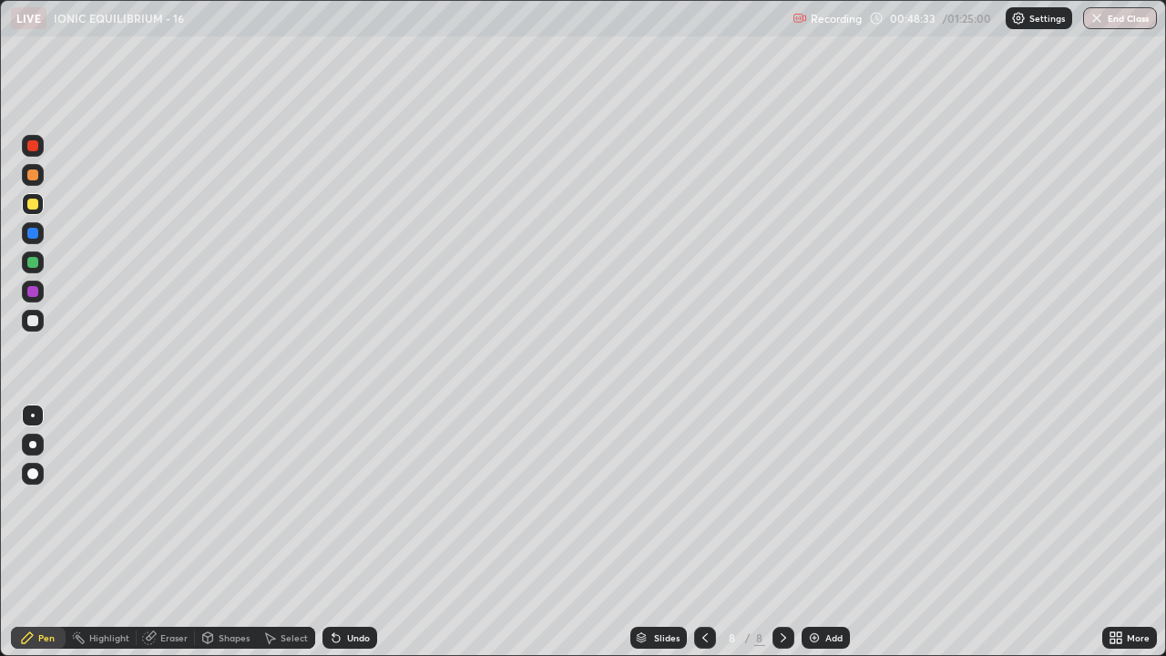
click at [35, 322] on div at bounding box center [32, 320] width 11 height 11
click at [28, 263] on div at bounding box center [32, 262] width 11 height 11
click at [34, 236] on div at bounding box center [32, 233] width 11 height 11
click at [816, 532] on img at bounding box center [814, 638] width 15 height 15
click at [34, 200] on div at bounding box center [32, 204] width 11 height 11
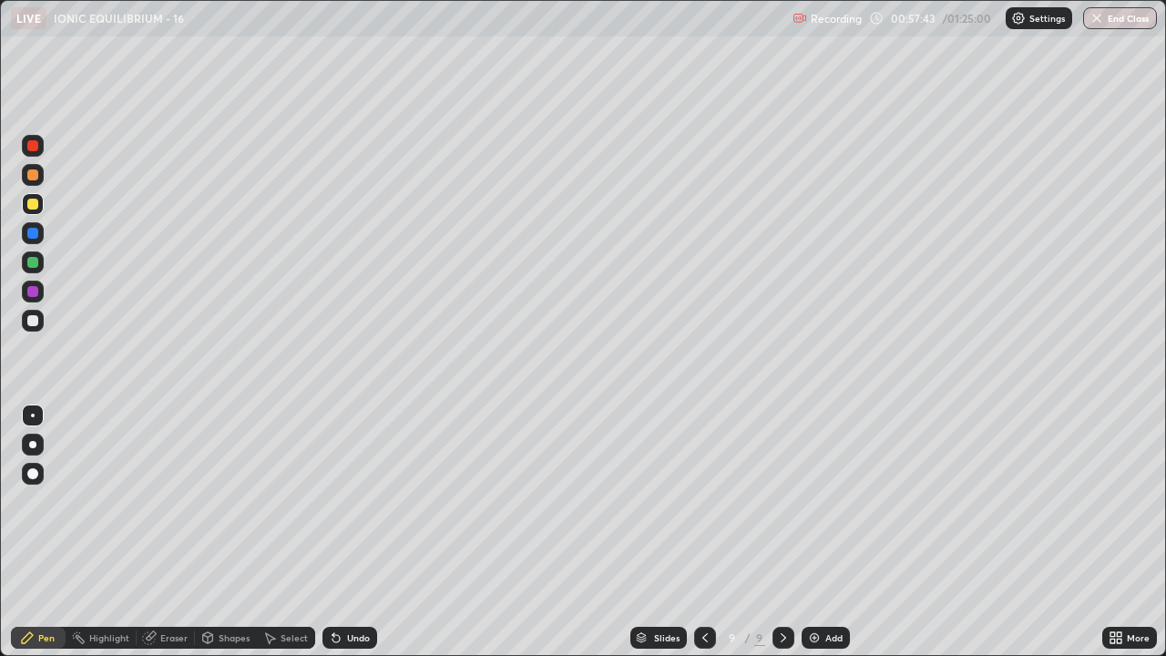
click at [39, 321] on div at bounding box center [33, 321] width 22 height 22
click at [32, 209] on div at bounding box center [32, 204] width 11 height 11
click at [31, 322] on div at bounding box center [32, 320] width 11 height 11
click at [30, 205] on div at bounding box center [32, 204] width 11 height 11
click at [364, 532] on div "Undo" at bounding box center [358, 637] width 23 height 9
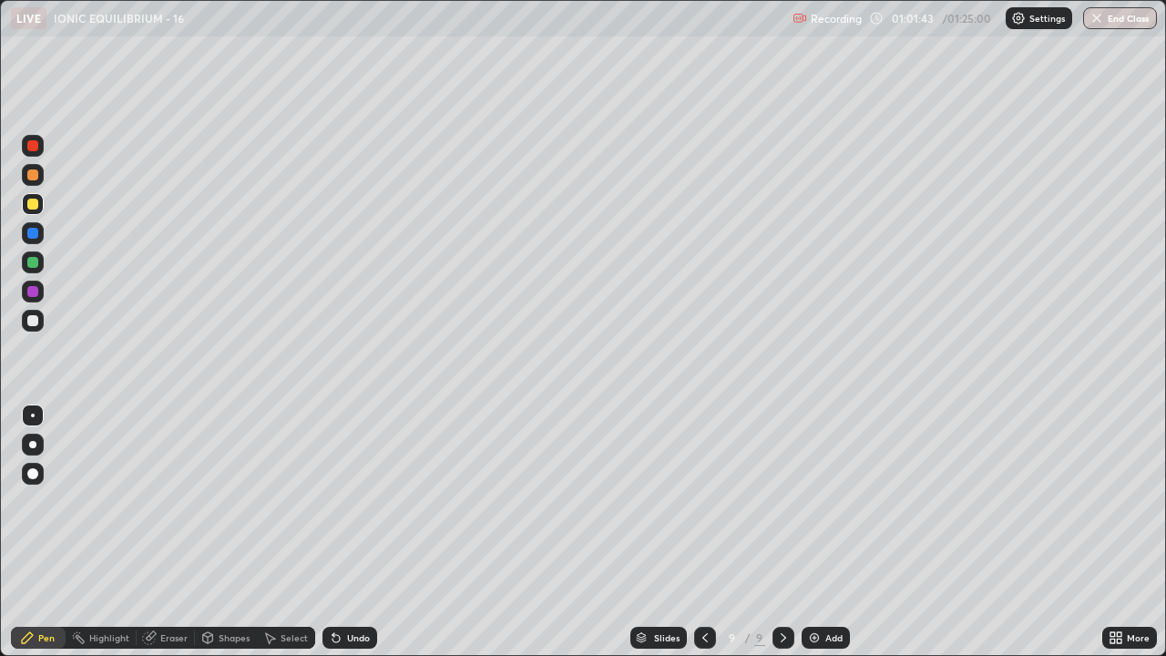
click at [362, 532] on div "Undo" at bounding box center [350, 638] width 55 height 22
click at [24, 320] on div at bounding box center [33, 321] width 22 height 22
click at [32, 233] on div at bounding box center [32, 233] width 11 height 11
click at [35, 181] on div at bounding box center [33, 175] width 22 height 22
click at [284, 532] on div "Select" at bounding box center [294, 637] width 27 height 9
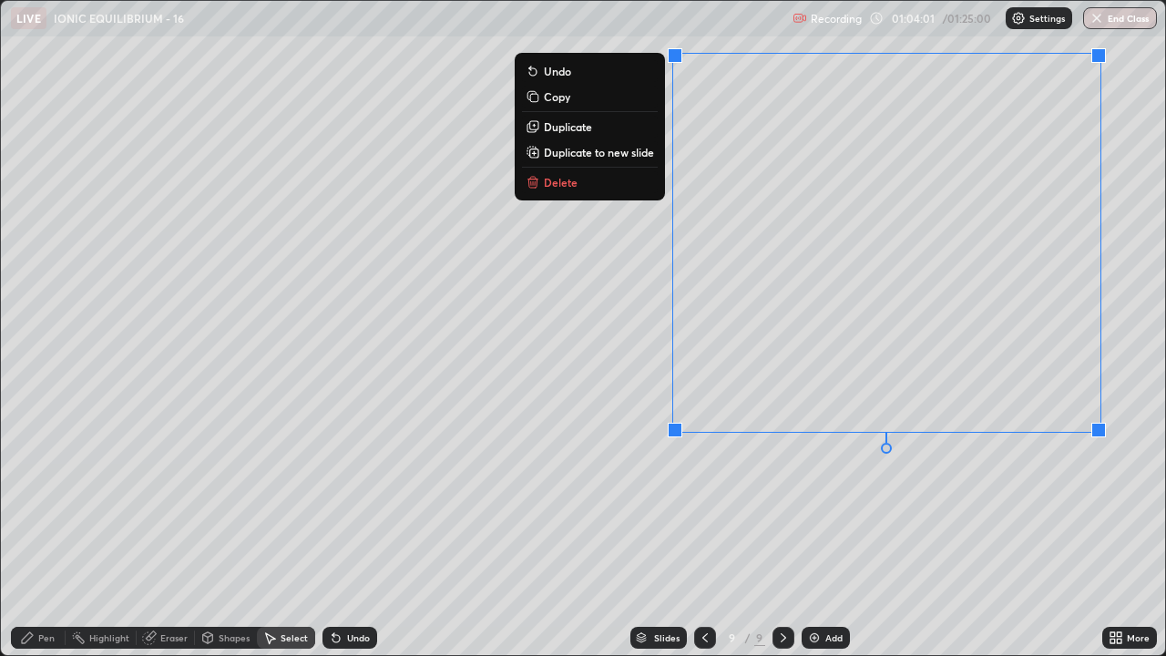
click at [651, 156] on p "Duplicate to new slide" at bounding box center [599, 152] width 110 height 15
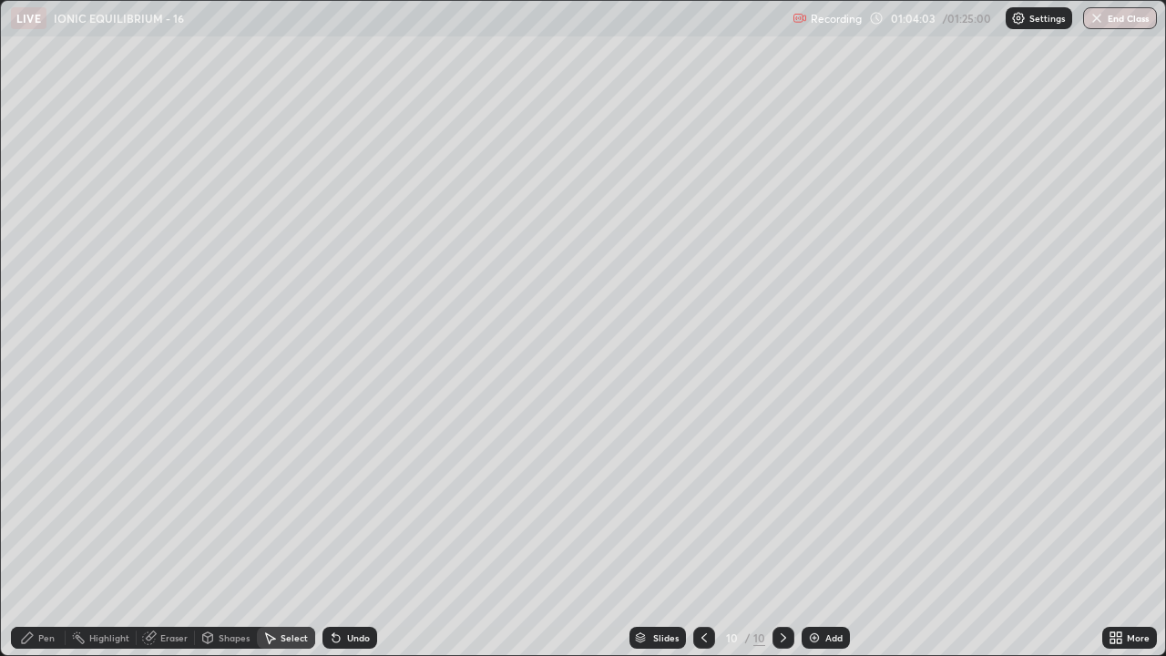
click at [30, 532] on div "Pen" at bounding box center [38, 638] width 55 height 22
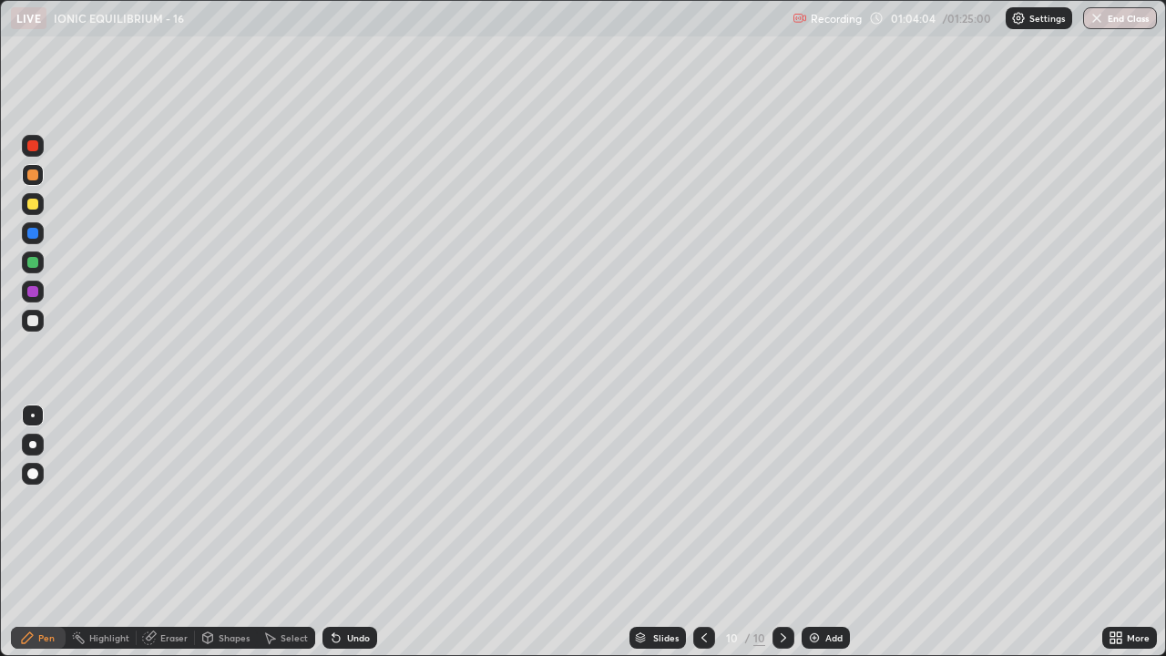
click at [33, 205] on div at bounding box center [32, 204] width 11 height 11
click at [341, 532] on icon at bounding box center [336, 638] width 15 height 15
click at [40, 326] on div at bounding box center [33, 321] width 22 height 22
click at [32, 290] on div at bounding box center [32, 291] width 11 height 11
click at [33, 322] on div at bounding box center [32, 320] width 11 height 11
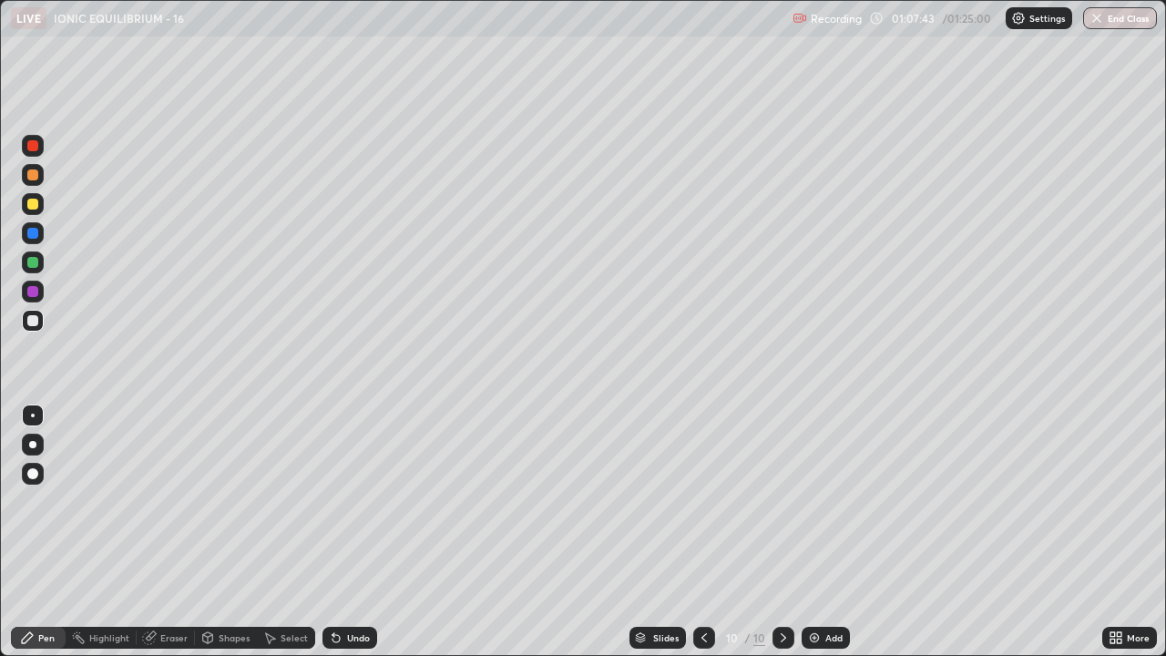
click at [272, 532] on icon at bounding box center [269, 638] width 15 height 15
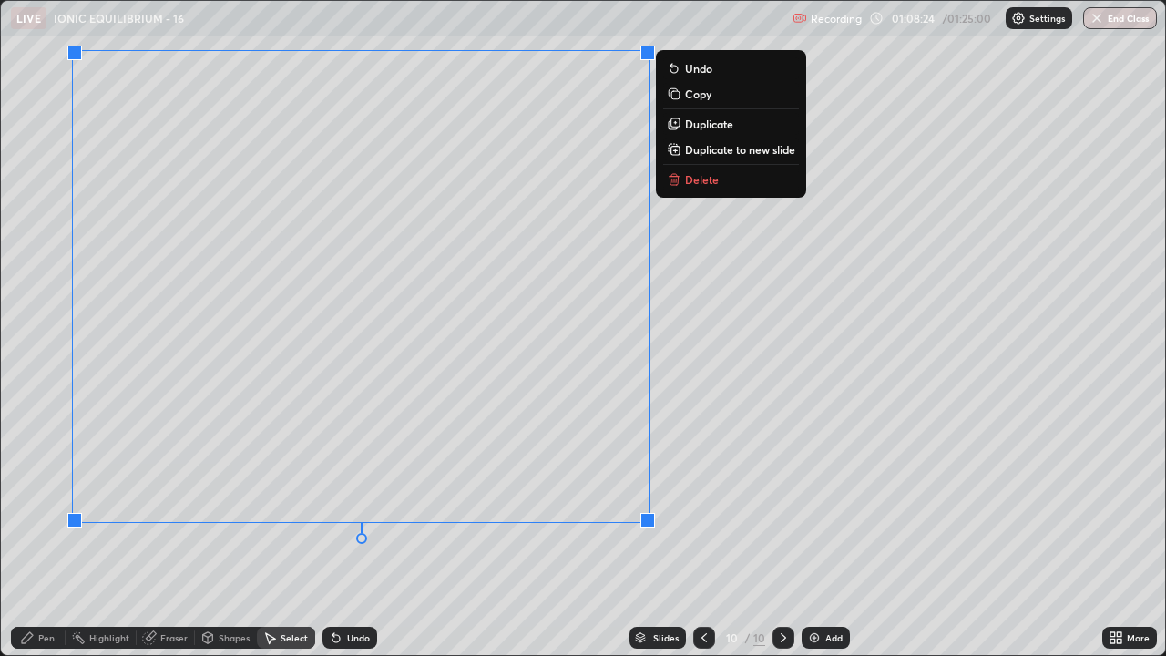
click at [701, 155] on p "Duplicate to new slide" at bounding box center [740, 149] width 110 height 15
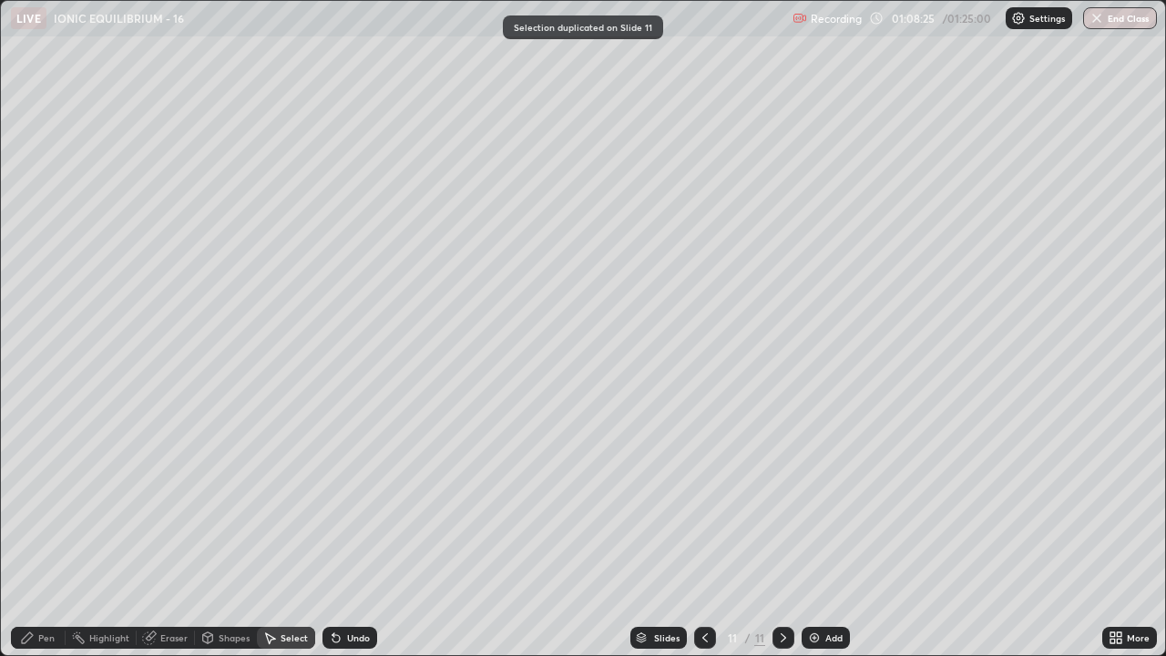
click at [36, 532] on div "Pen" at bounding box center [38, 638] width 55 height 22
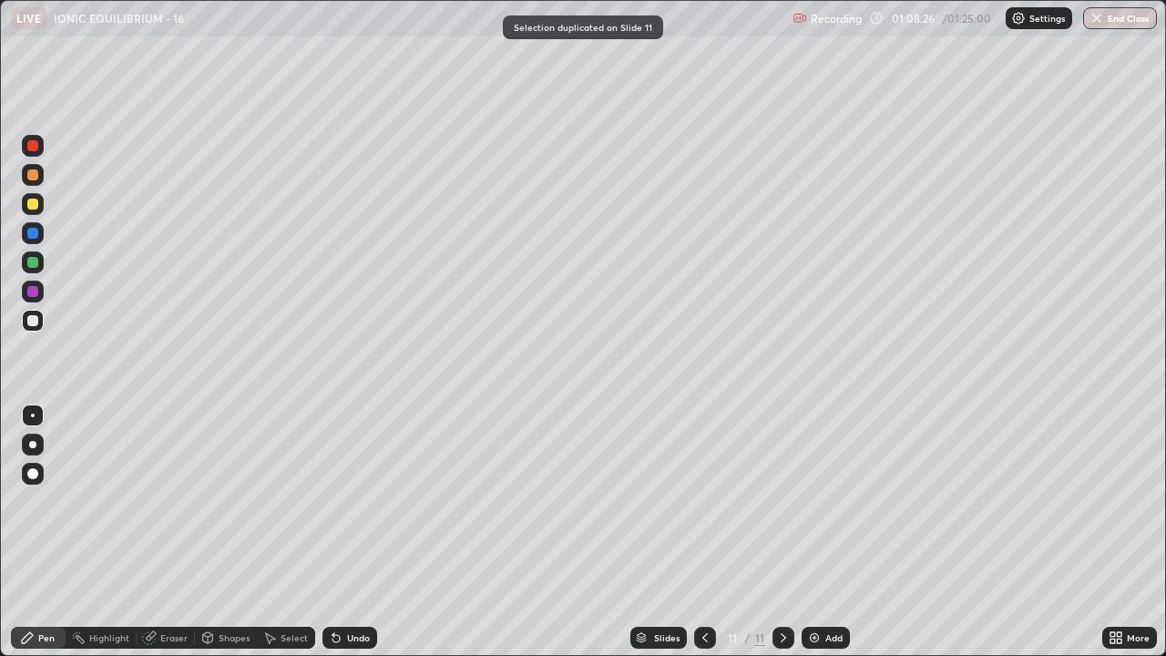
click at [28, 201] on div at bounding box center [32, 204] width 11 height 11
click at [26, 313] on div at bounding box center [33, 321] width 22 height 22
click at [33, 207] on div at bounding box center [32, 204] width 11 height 11
click at [703, 532] on icon at bounding box center [705, 638] width 15 height 15
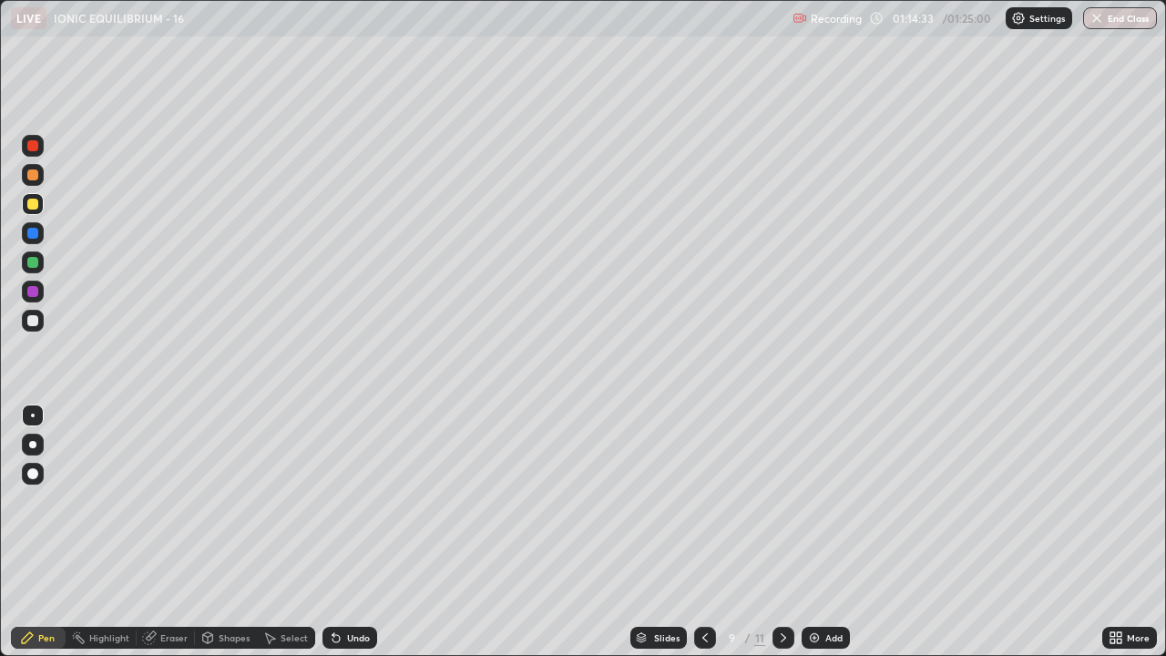
click at [711, 532] on div at bounding box center [705, 638] width 22 height 22
click at [784, 532] on icon at bounding box center [783, 638] width 15 height 15
click at [775, 532] on div at bounding box center [784, 638] width 22 height 22
click at [781, 532] on icon at bounding box center [783, 638] width 15 height 15
click at [780, 532] on icon at bounding box center [783, 638] width 15 height 15
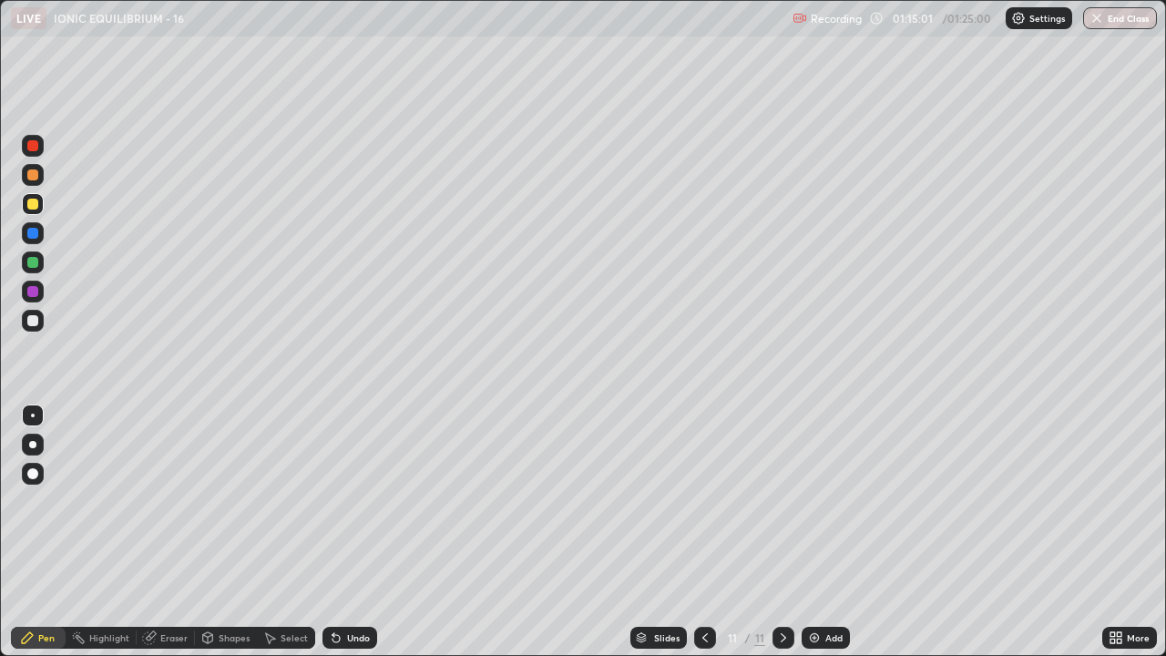
click at [781, 532] on icon at bounding box center [783, 637] width 5 height 9
click at [781, 532] on icon at bounding box center [783, 638] width 15 height 15
click at [171, 532] on div "Eraser" at bounding box center [173, 637] width 27 height 9
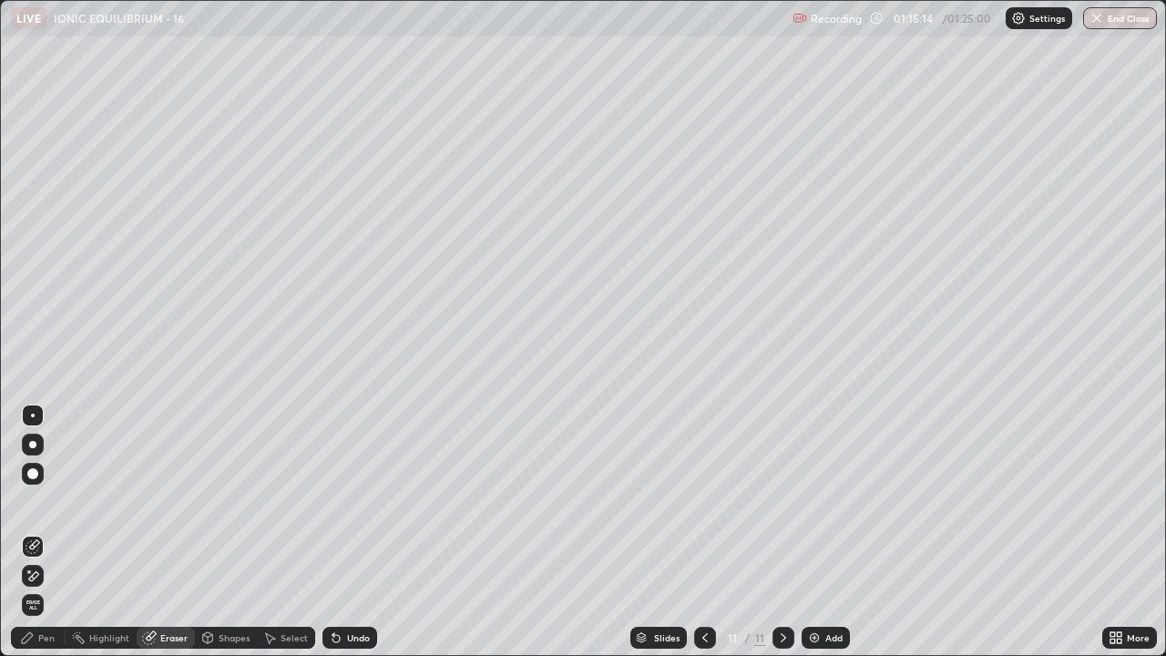
click at [54, 532] on div "Pen" at bounding box center [38, 638] width 55 height 22
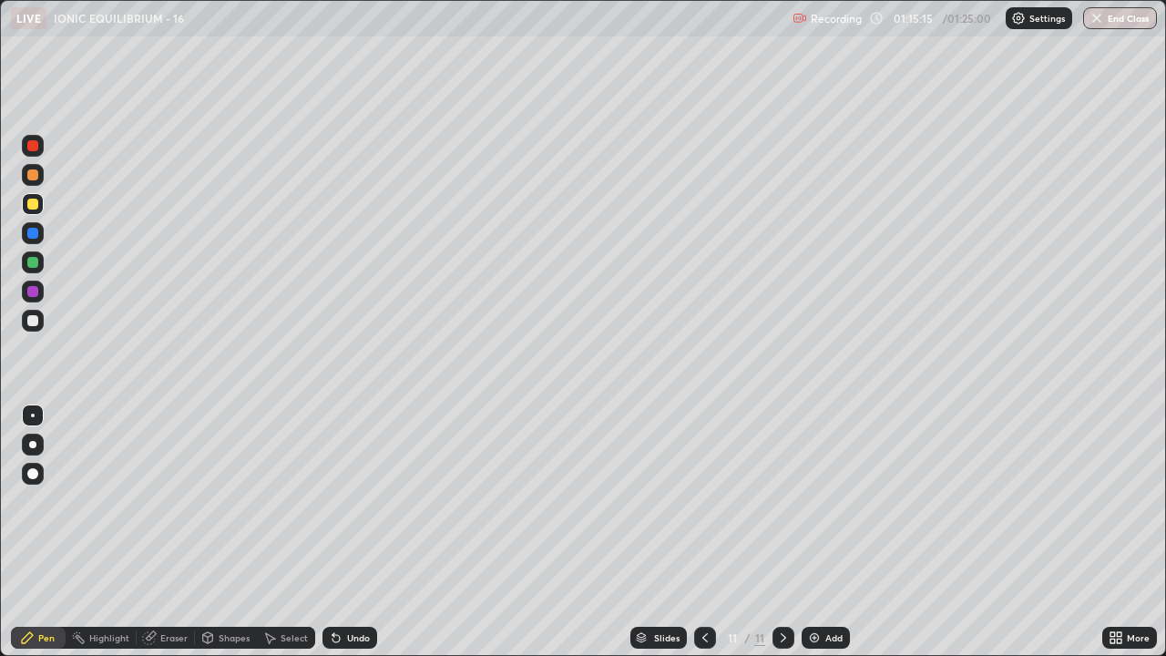
click at [31, 324] on div at bounding box center [32, 320] width 11 height 11
click at [264, 532] on div "Select" at bounding box center [286, 638] width 58 height 22
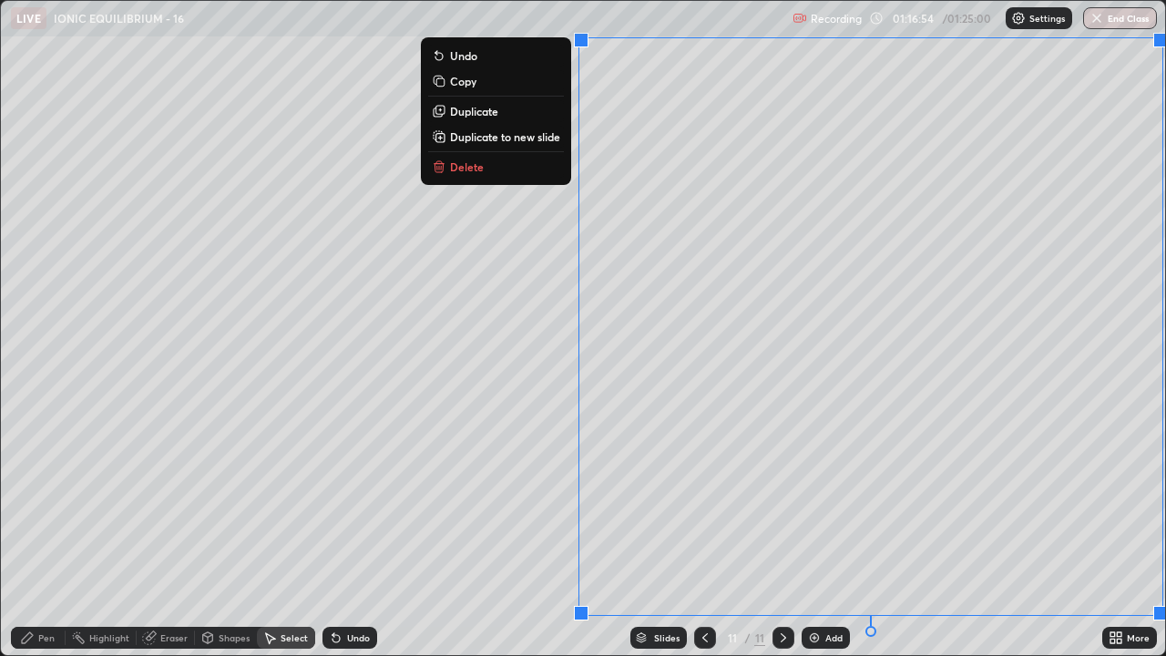
click at [556, 137] on p "Duplicate to new slide" at bounding box center [505, 136] width 110 height 15
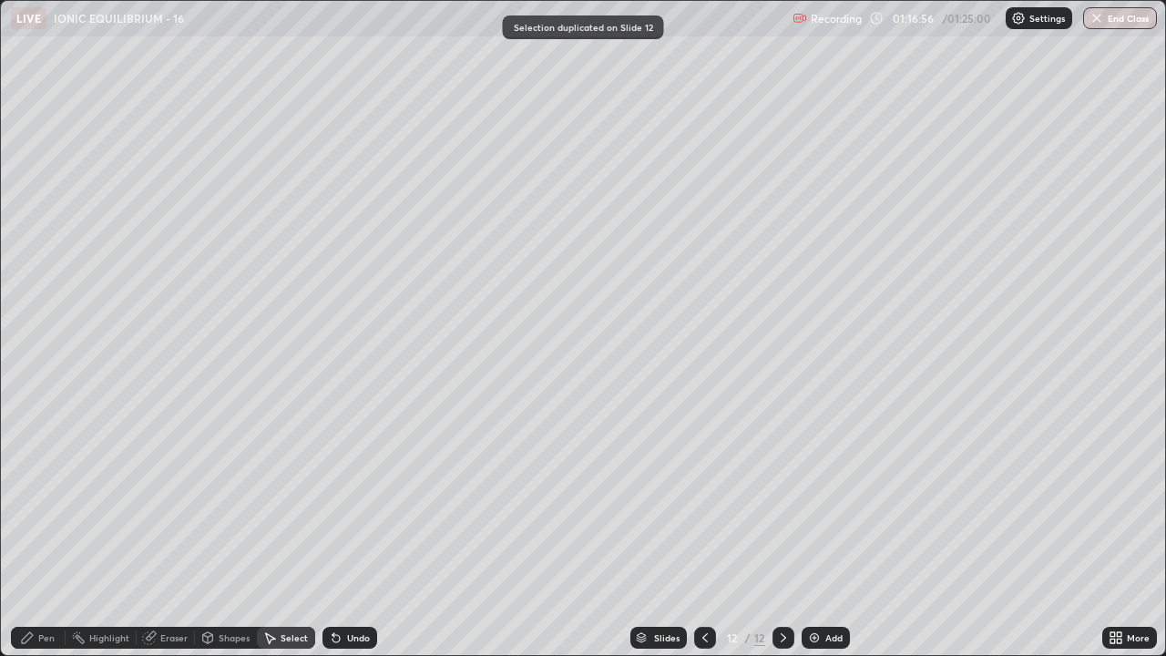
click at [174, 532] on div "Eraser" at bounding box center [173, 637] width 27 height 9
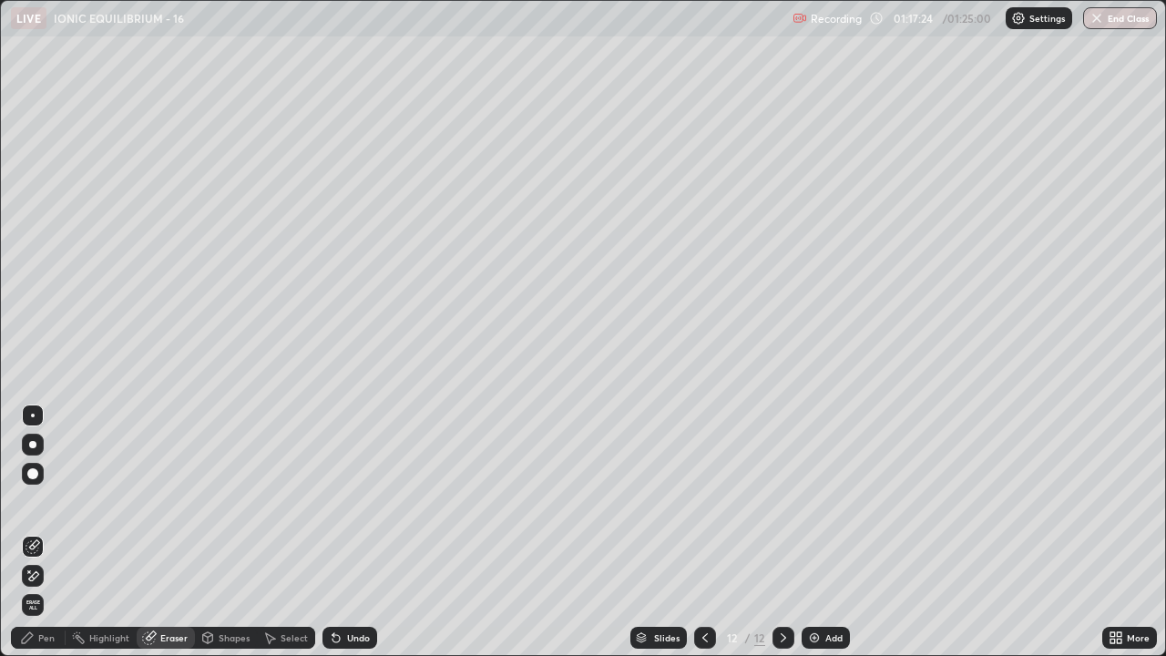
click at [34, 532] on icon at bounding box center [27, 638] width 15 height 15
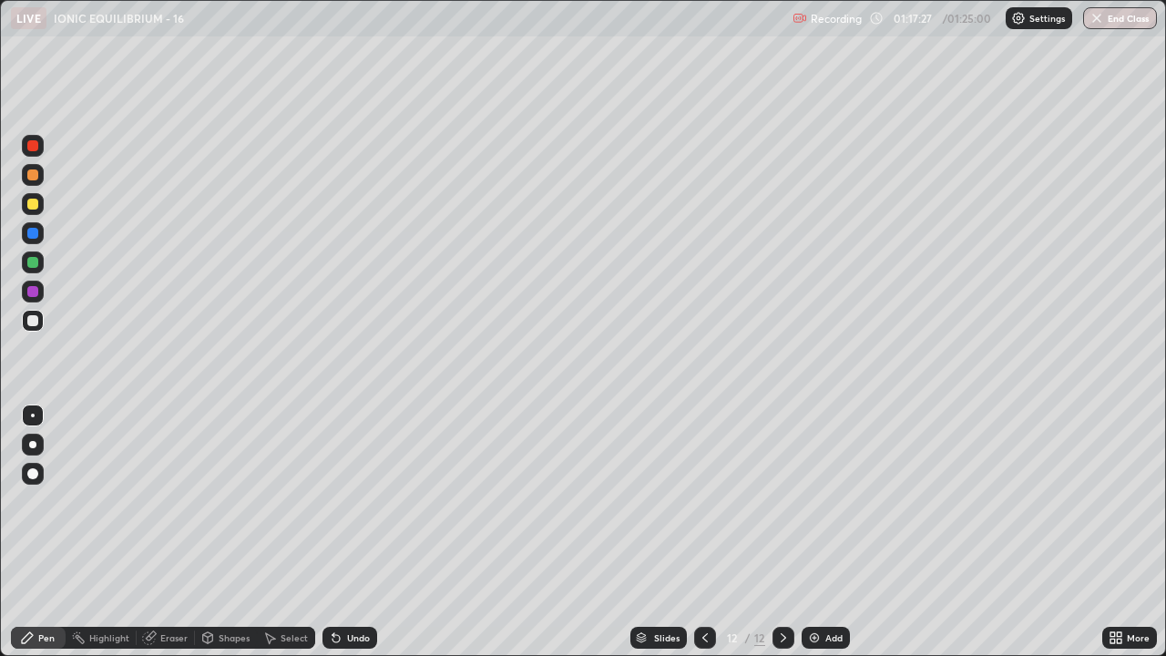
click at [35, 204] on div at bounding box center [32, 204] width 11 height 11
click at [35, 316] on div at bounding box center [32, 320] width 11 height 11
click at [30, 481] on div at bounding box center [33, 474] width 22 height 22
click at [347, 532] on div "Undo" at bounding box center [358, 637] width 23 height 9
click at [340, 532] on icon at bounding box center [336, 638] width 15 height 15
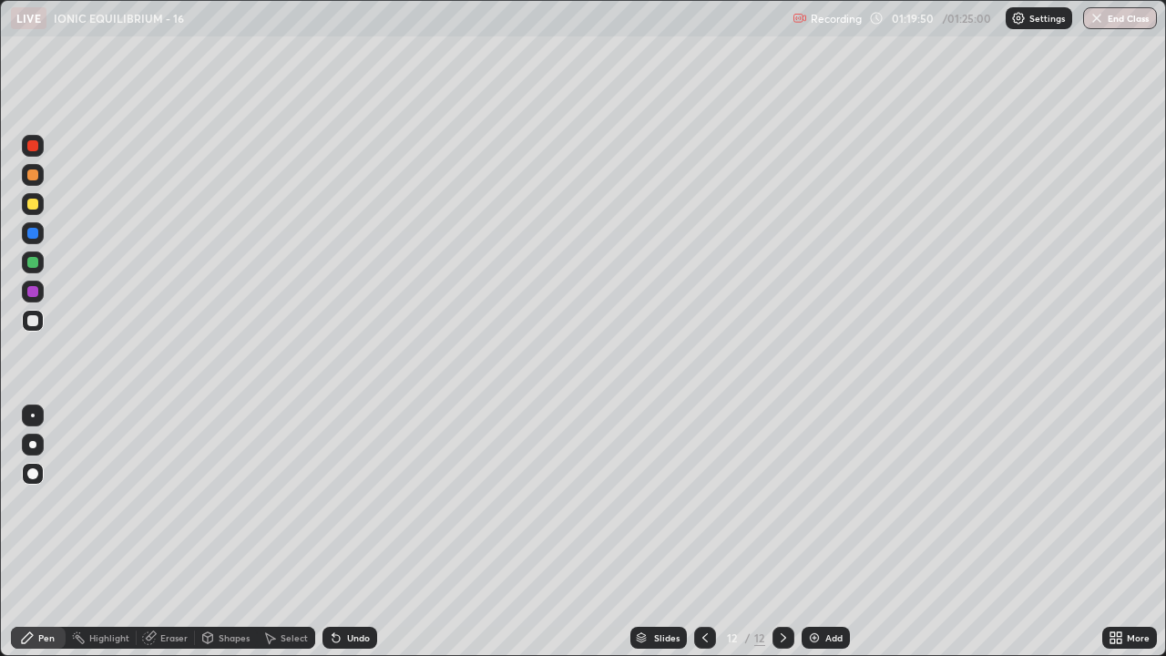
click at [34, 288] on div at bounding box center [32, 291] width 11 height 11
click at [1122, 22] on button "End Class" at bounding box center [1121, 18] width 72 height 22
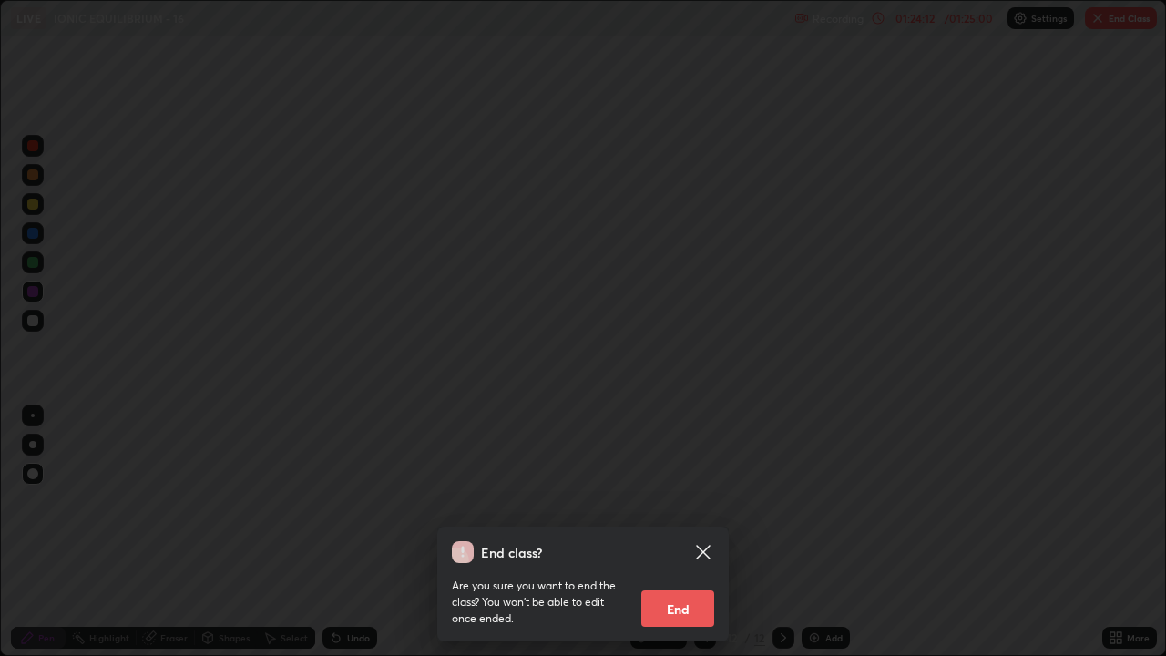
click at [686, 532] on button "End" at bounding box center [678, 608] width 73 height 36
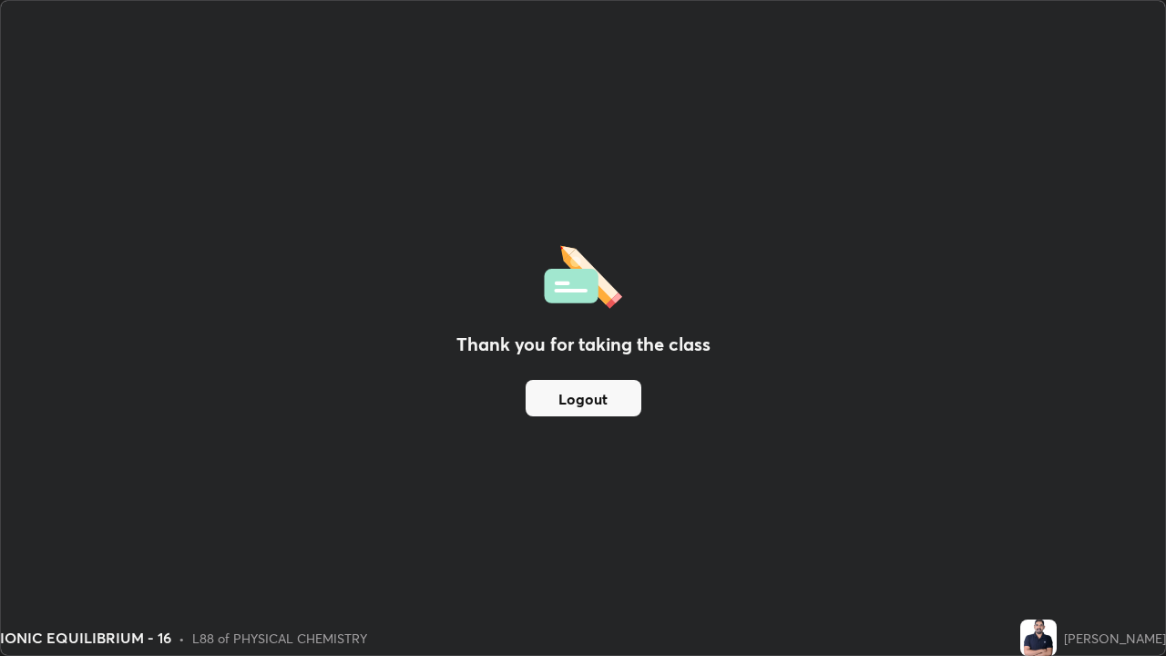
click at [620, 399] on button "Logout" at bounding box center [584, 398] width 116 height 36
